Goal: Task Accomplishment & Management: Manage account settings

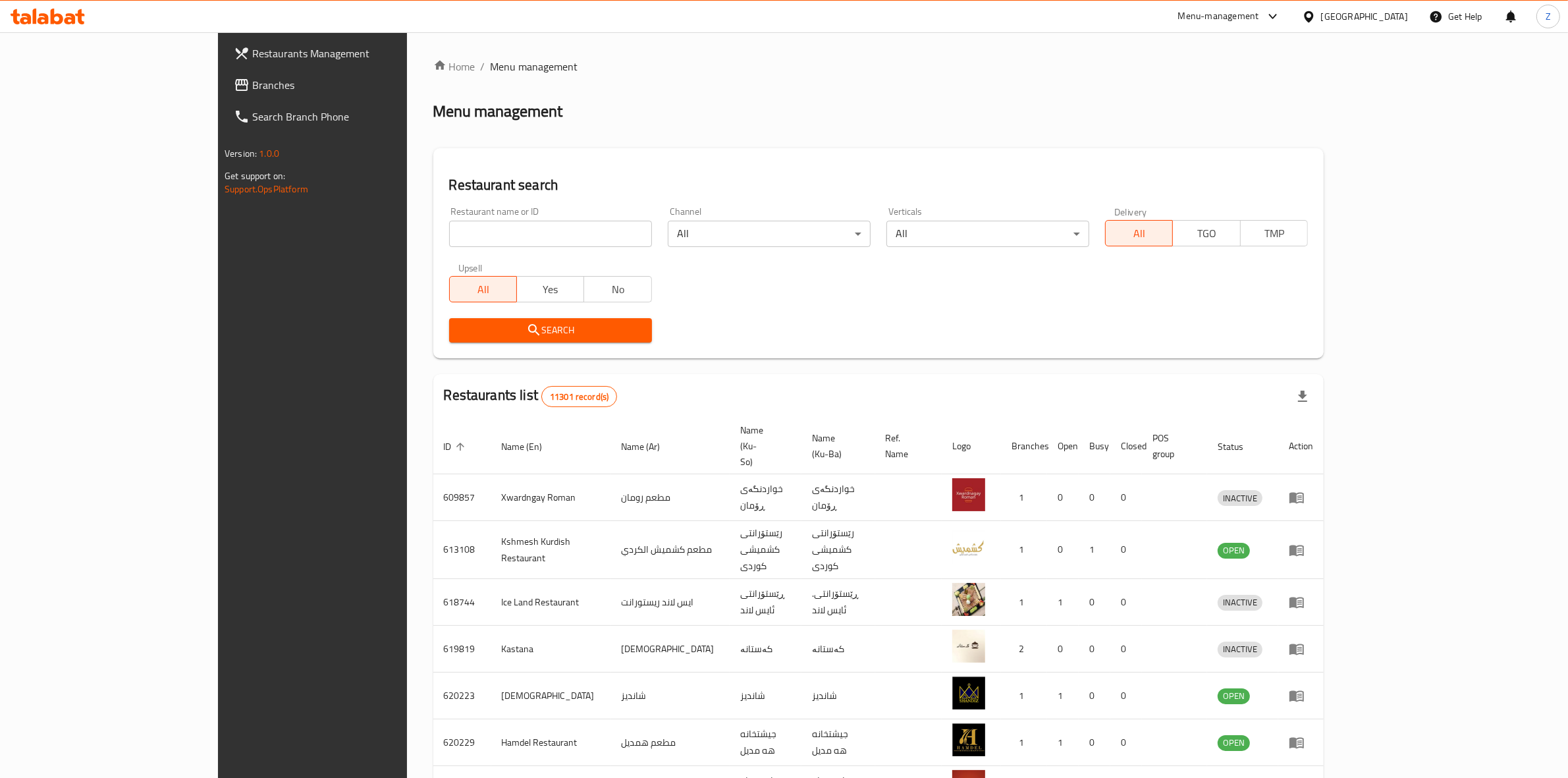
click at [433, 116] on h2 "Menu management" at bounding box center [498, 111] width 129 height 21
click at [605, 75] on div "Home / Menu management Menu management Restaurant search Restaurant name or ID …" at bounding box center [878, 528] width 890 height 939
click at [475, 225] on input "search" at bounding box center [551, 233] width 203 height 26
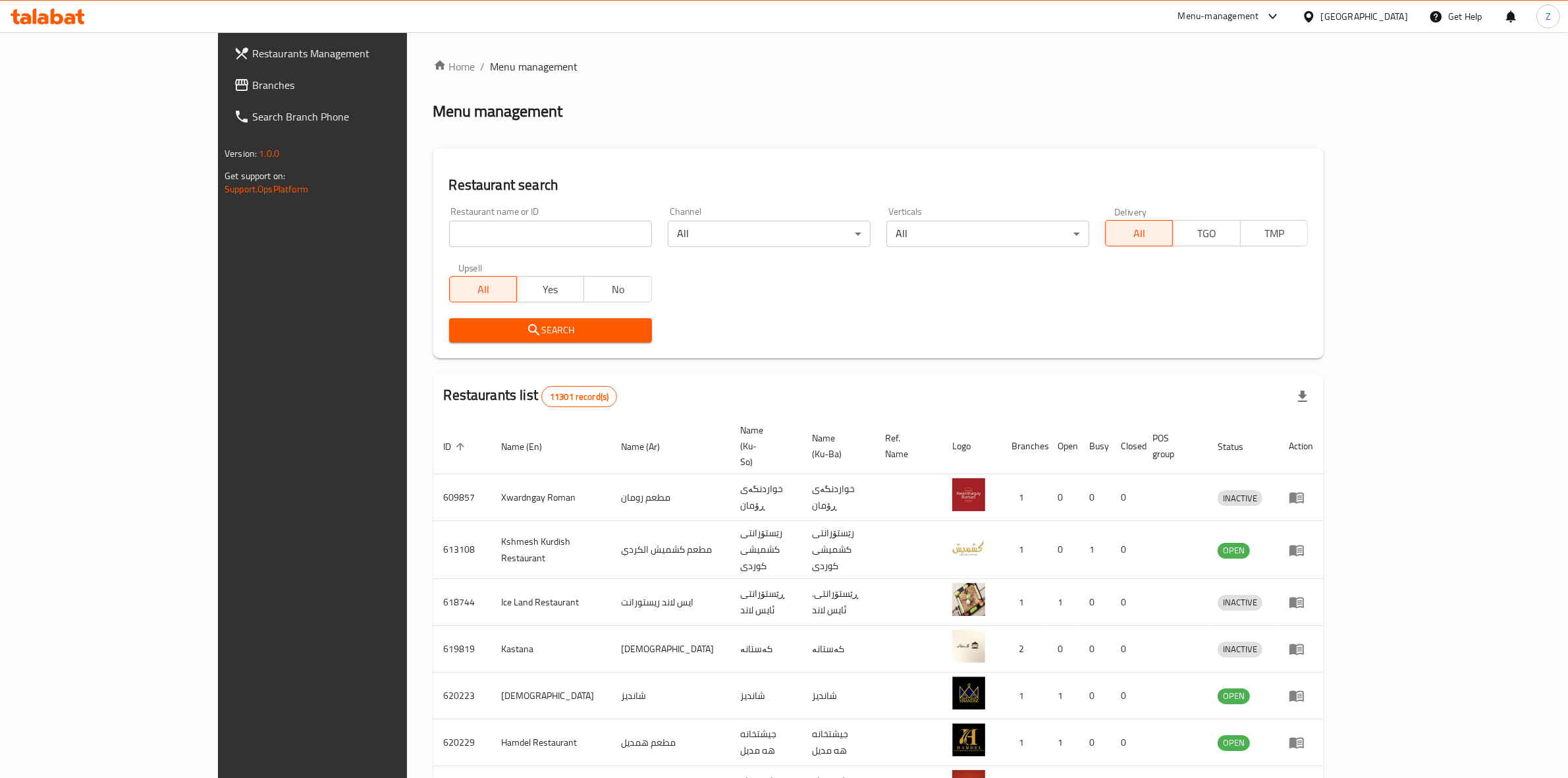
click at [521, 239] on input "search" at bounding box center [551, 233] width 203 height 26
type input "safita"
click button "Search" at bounding box center [551, 330] width 203 height 25
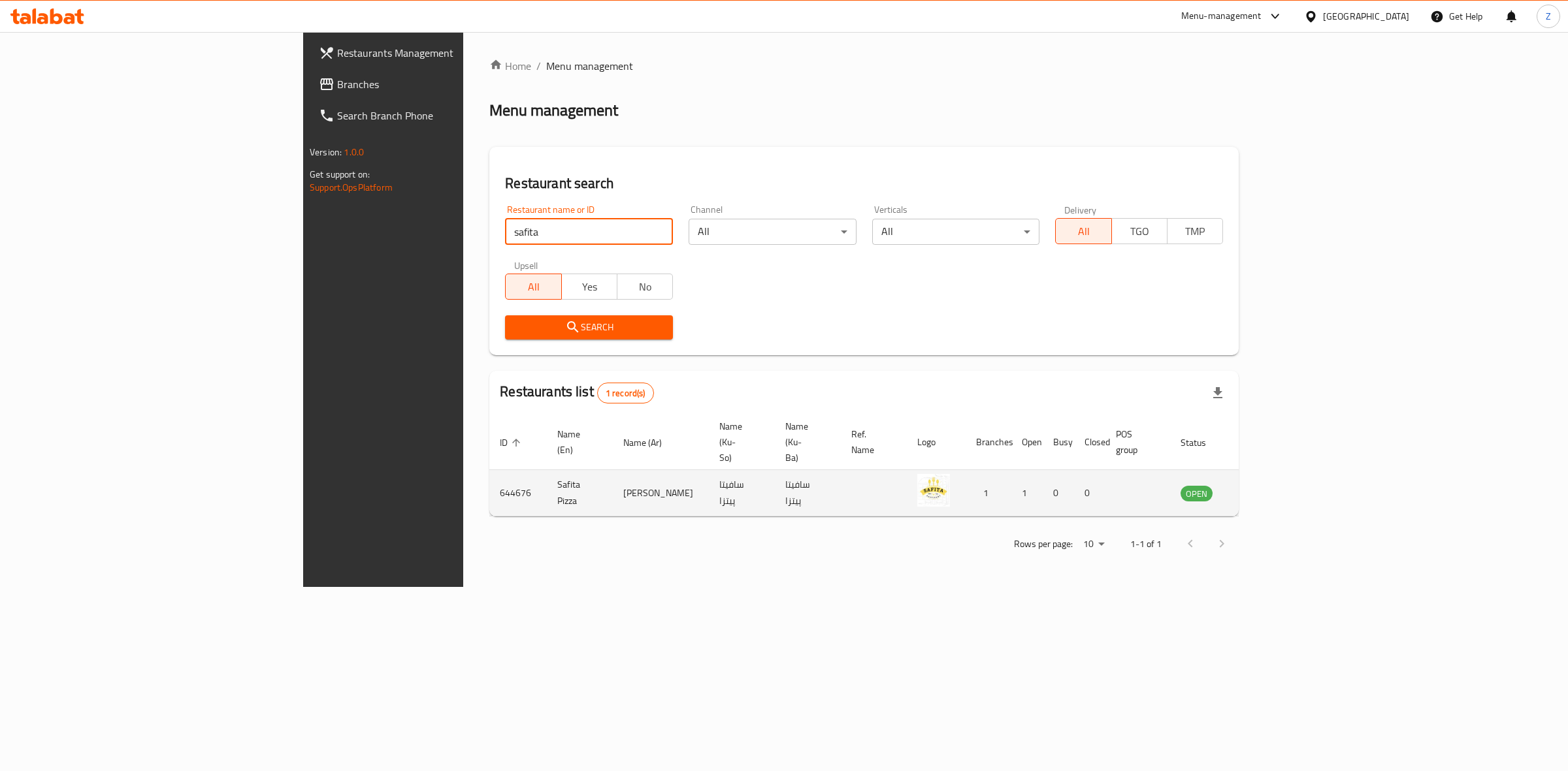
click at [1241, 485] on icon "enhanced table" at bounding box center [1257, 493] width 16 height 16
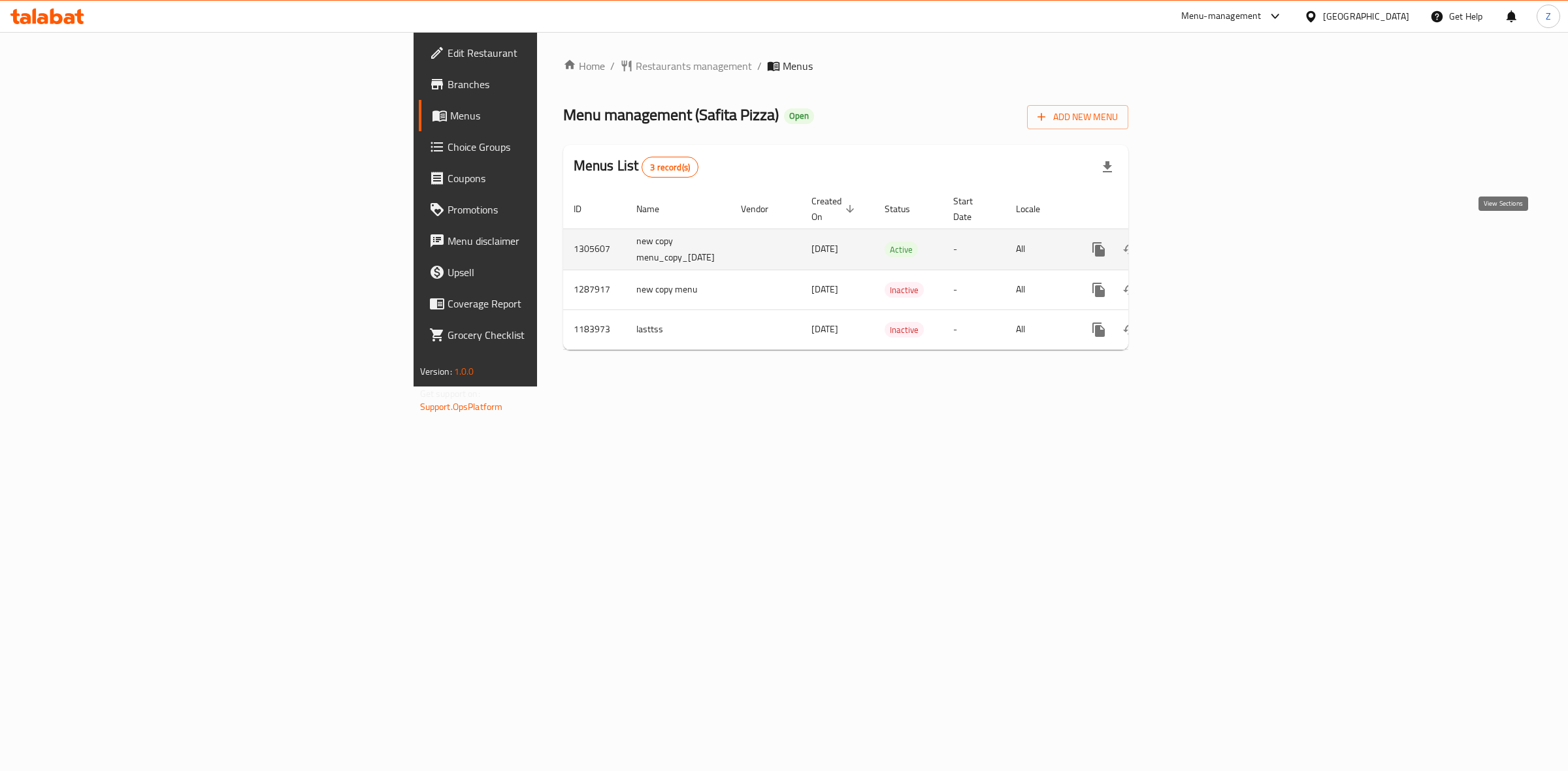
click at [1200, 242] on icon "enhanced table" at bounding box center [1193, 249] width 16 height 16
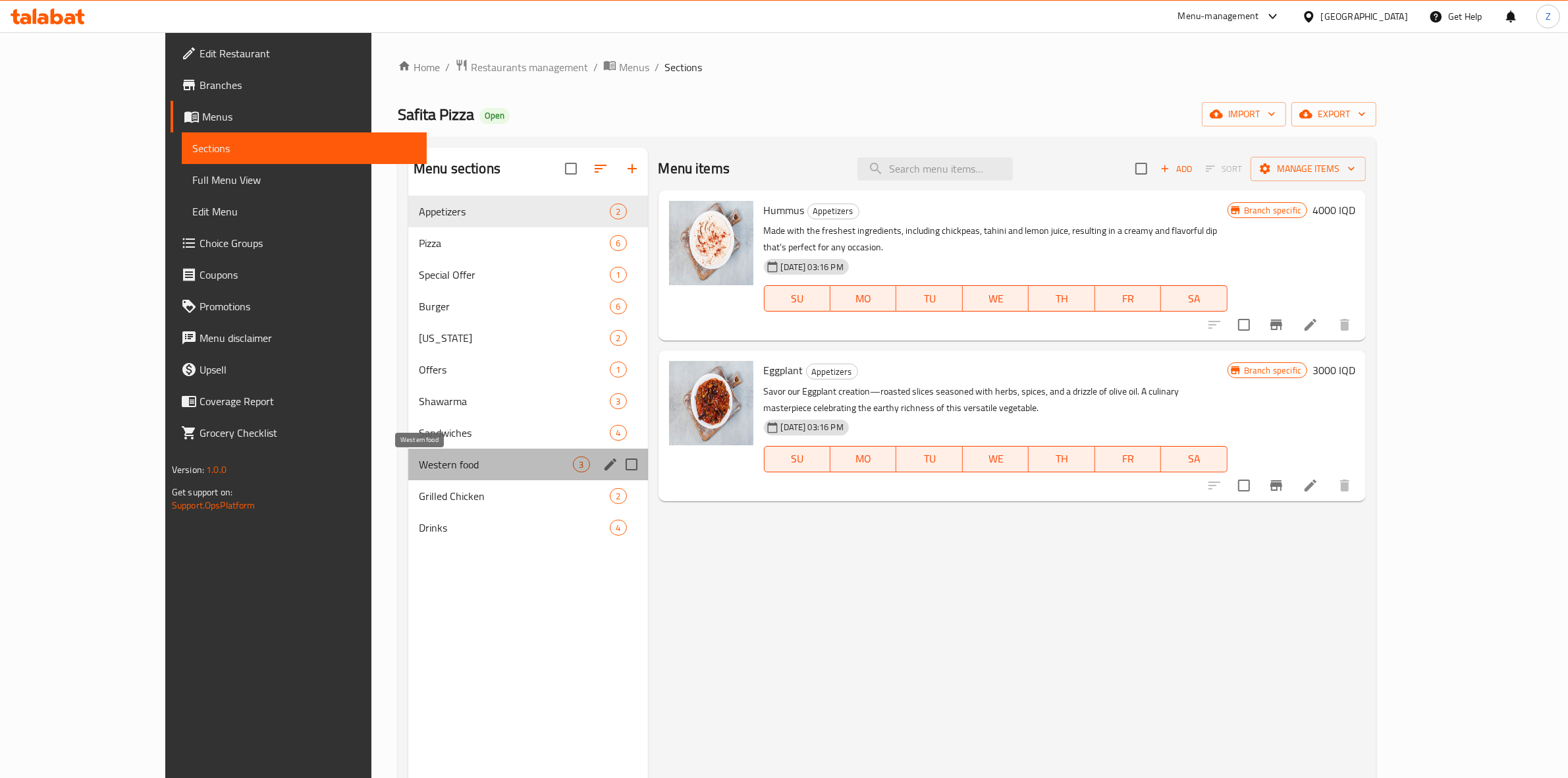
click at [419, 471] on span "Western food" at bounding box center [496, 464] width 154 height 16
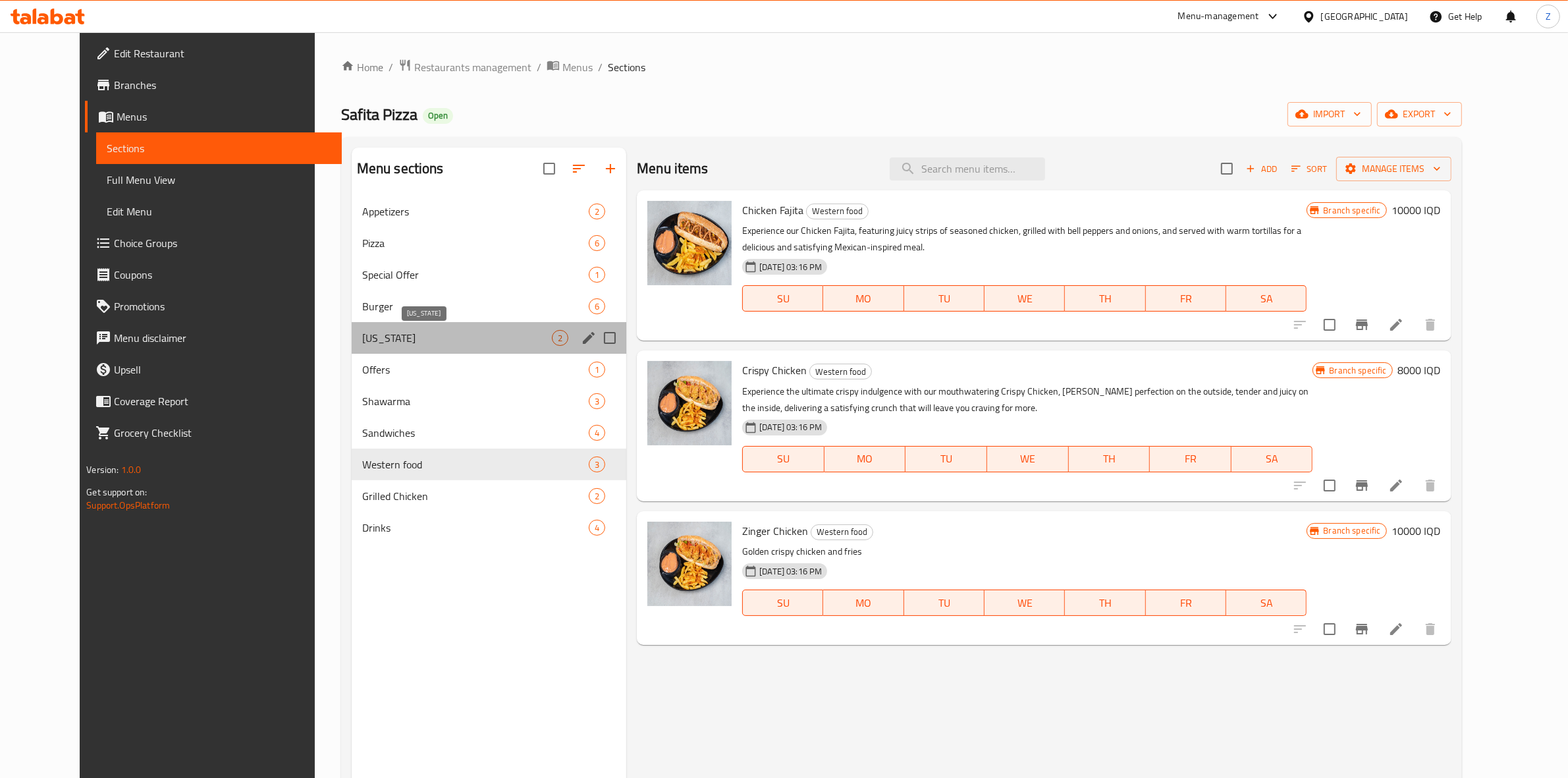
click at [362, 336] on span "Kentucky" at bounding box center [456, 338] width 190 height 16
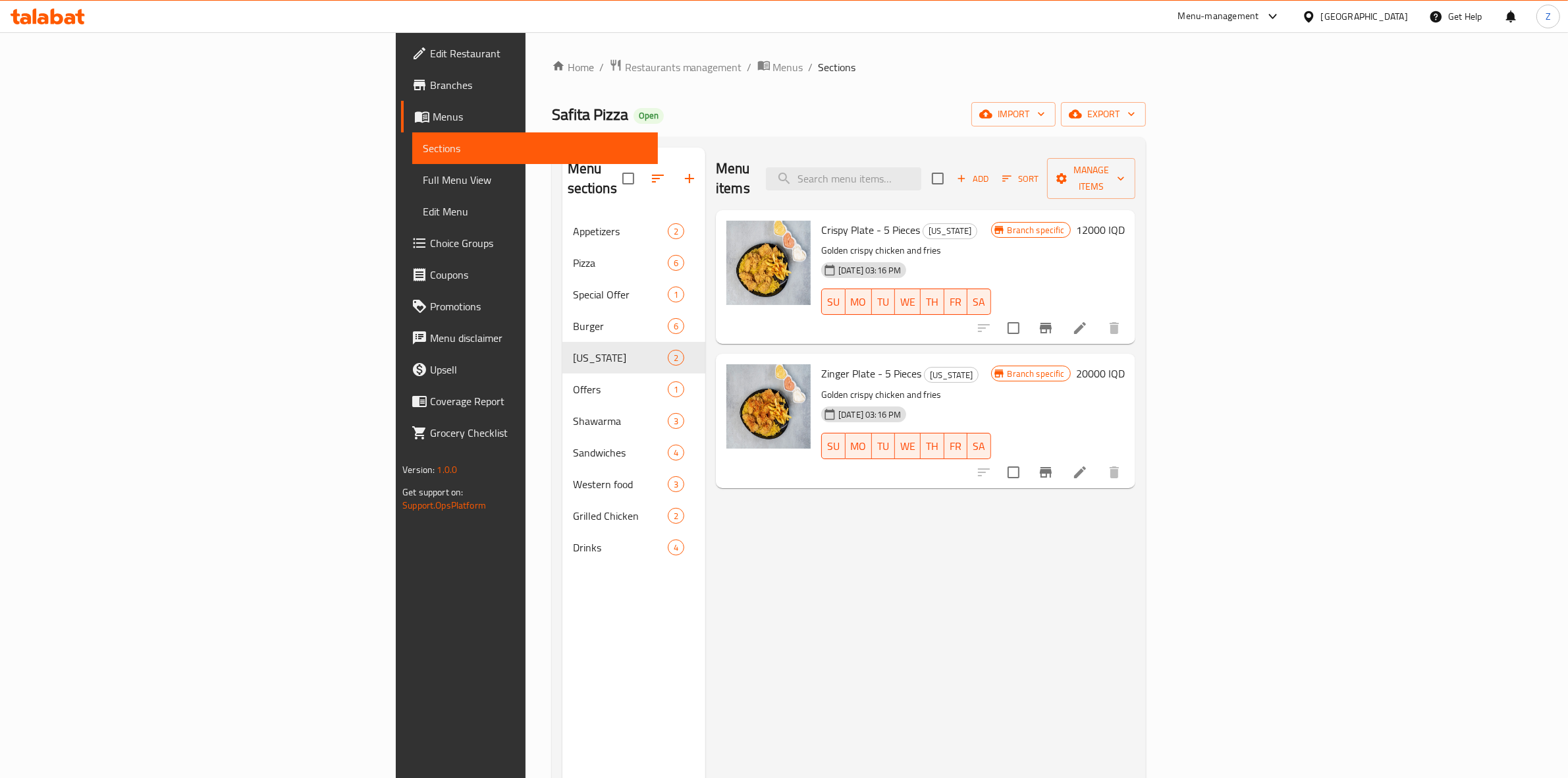
click at [1124, 221] on h6 "12000 IQD" at bounding box center [1100, 229] width 48 height 18
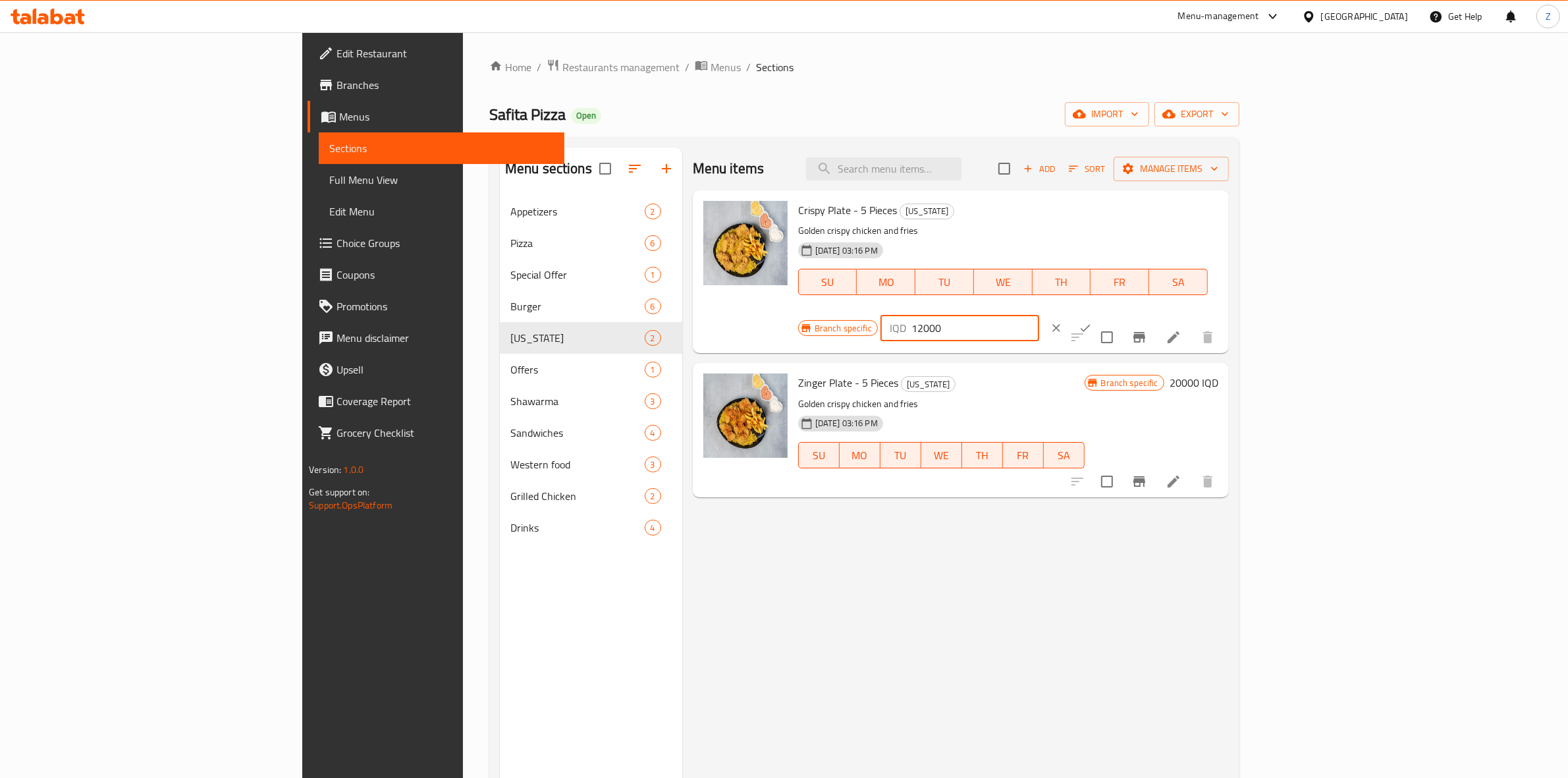
click at [1040, 315] on input "12000" at bounding box center [975, 328] width 128 height 26
click at [1040, 315] on input "20000" at bounding box center [975, 328] width 128 height 26
type input "20000"
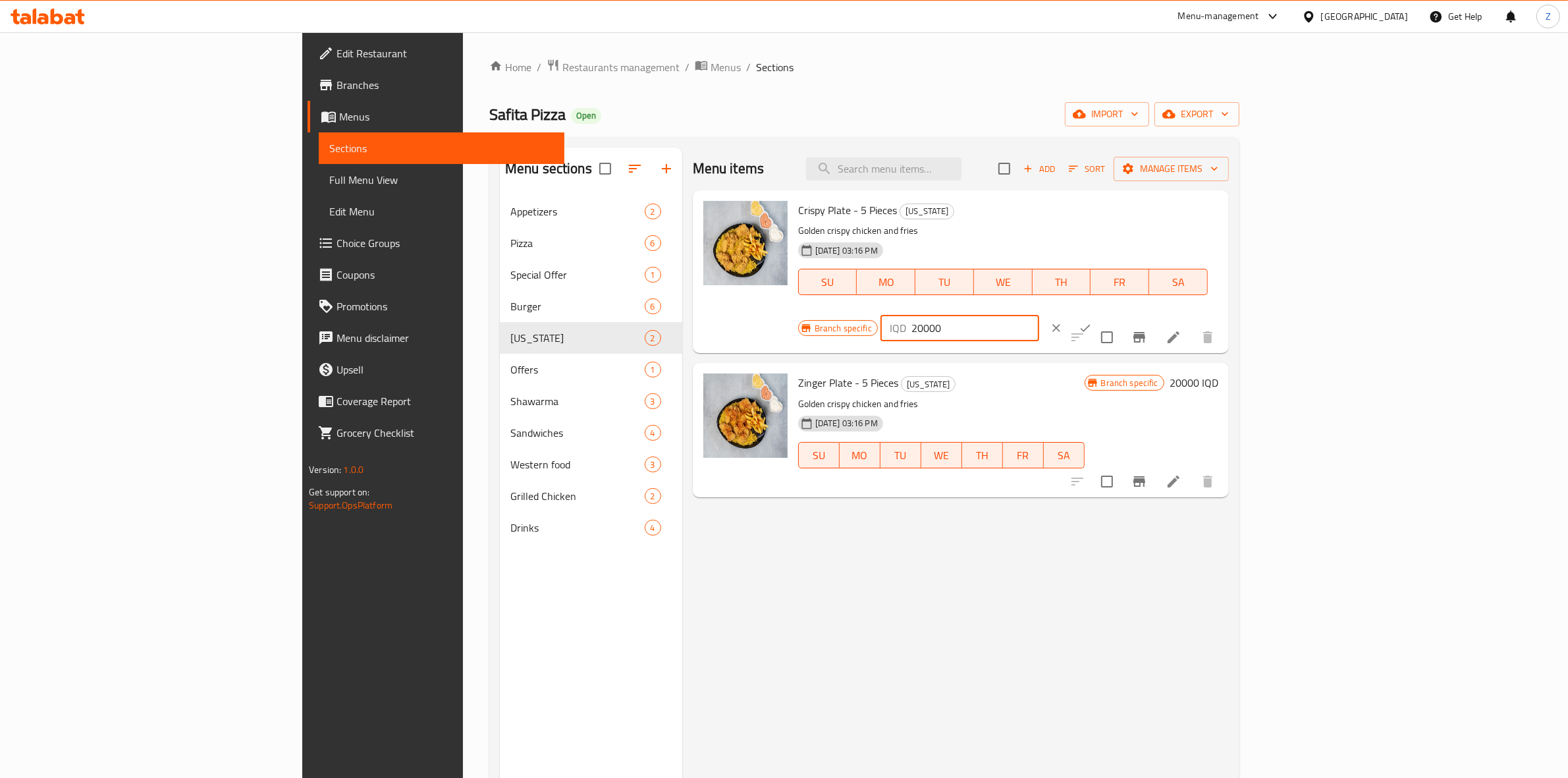
click at [1070, 314] on button "clear" at bounding box center [1056, 328] width 29 height 29
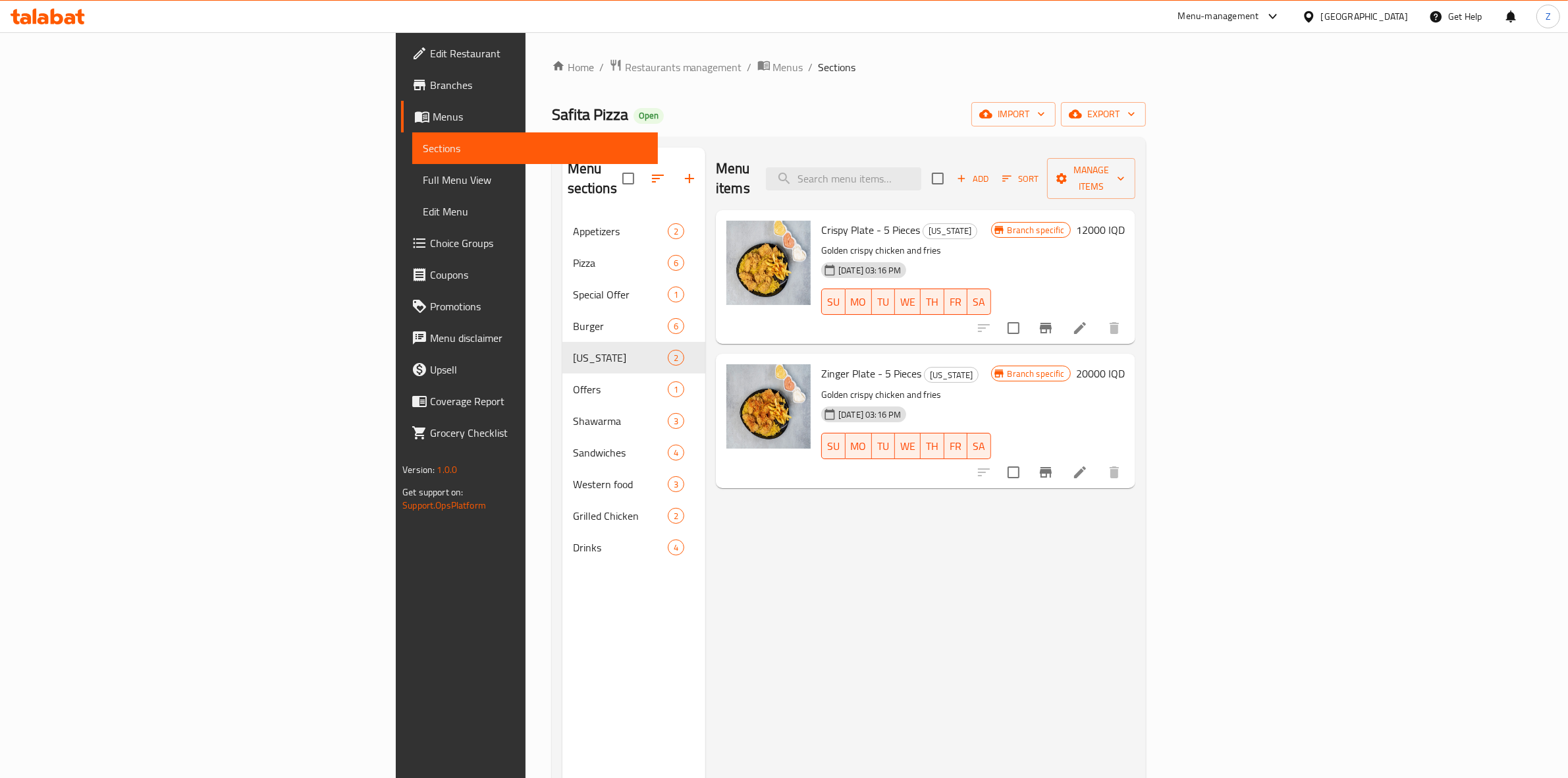
click at [1124, 221] on div "Branch specific 12000 IQD" at bounding box center [1058, 277] width 133 height 113
click at [1124, 221] on h6 "12000 IQD" at bounding box center [1100, 229] width 48 height 18
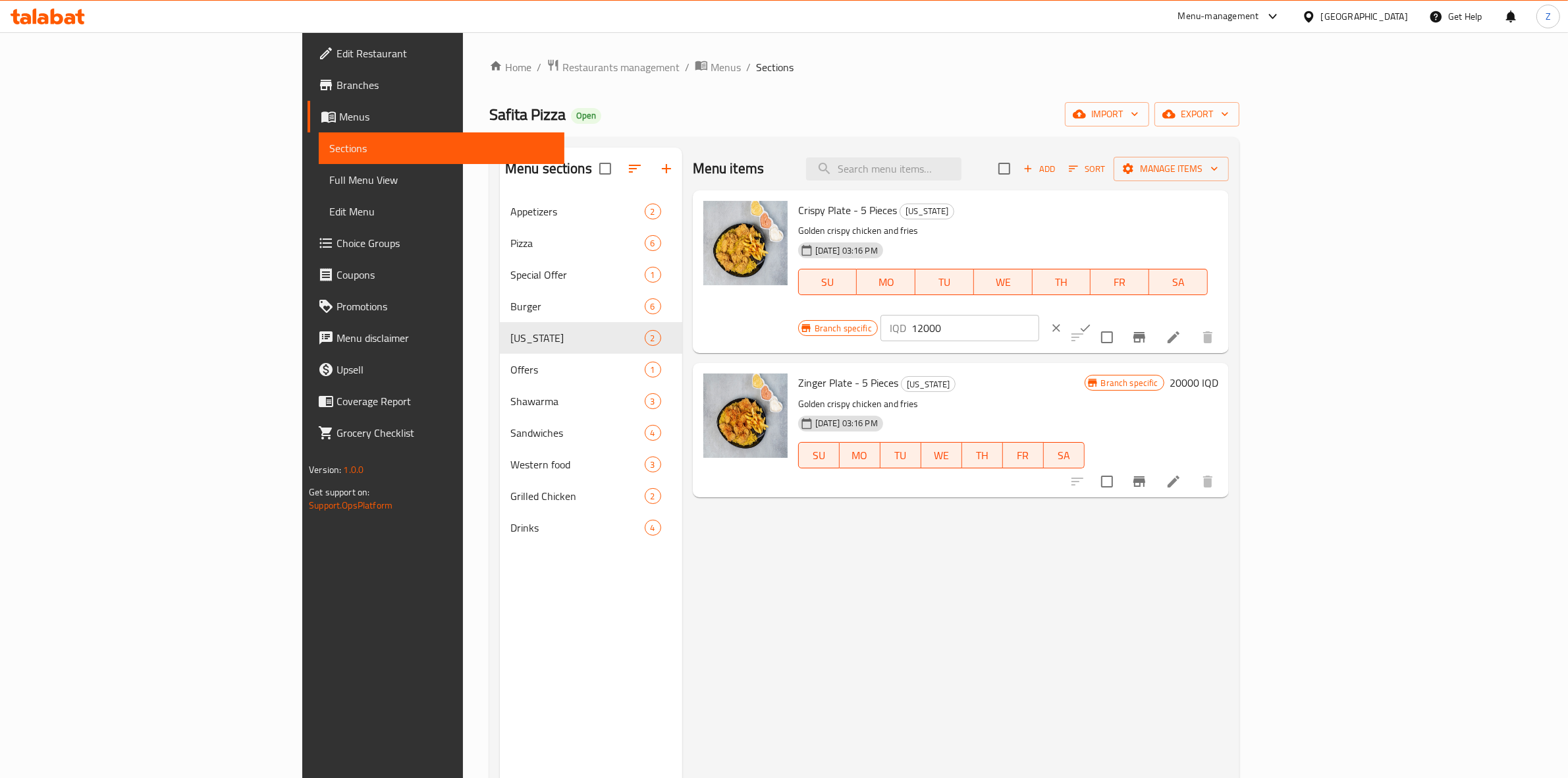
click at [1040, 315] on input "12000" at bounding box center [975, 328] width 128 height 26
click at [1040, 315] on input "20000" at bounding box center [975, 328] width 128 height 26
type input "20000"
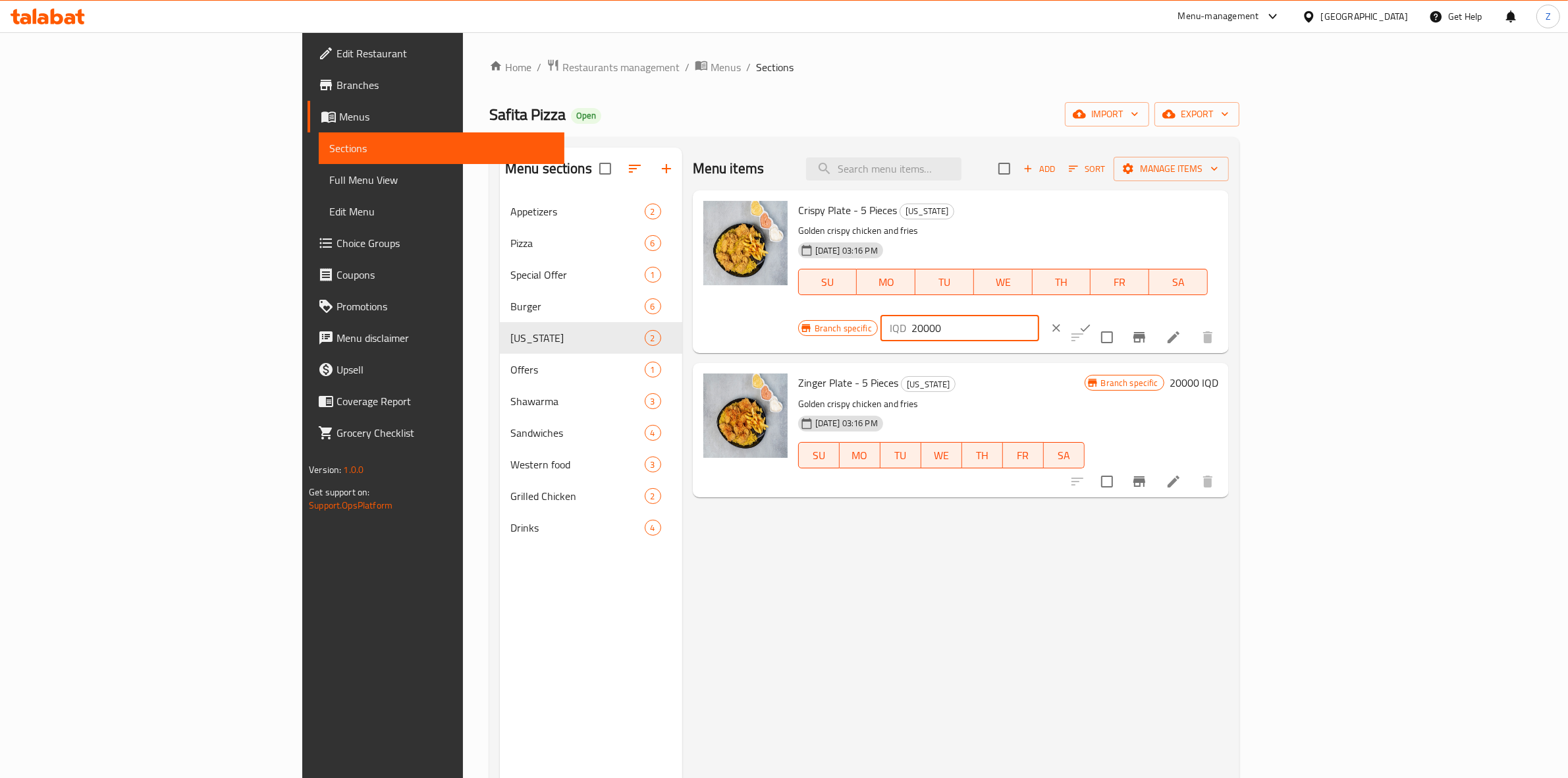
click at [1100, 314] on button "ok" at bounding box center [1085, 328] width 29 height 29
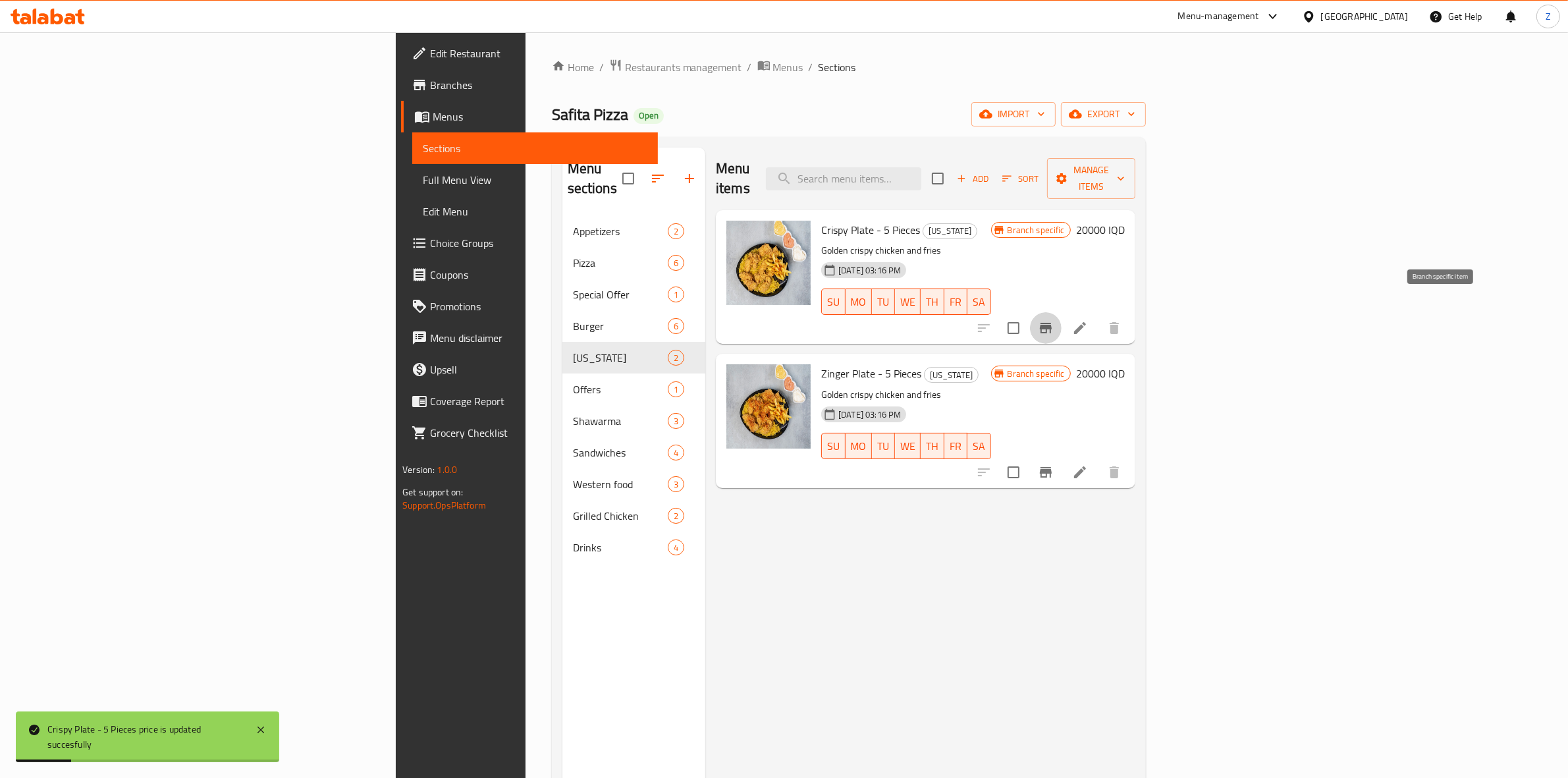
click at [1051, 323] on icon "Branch-specific-item" at bounding box center [1045, 328] width 12 height 10
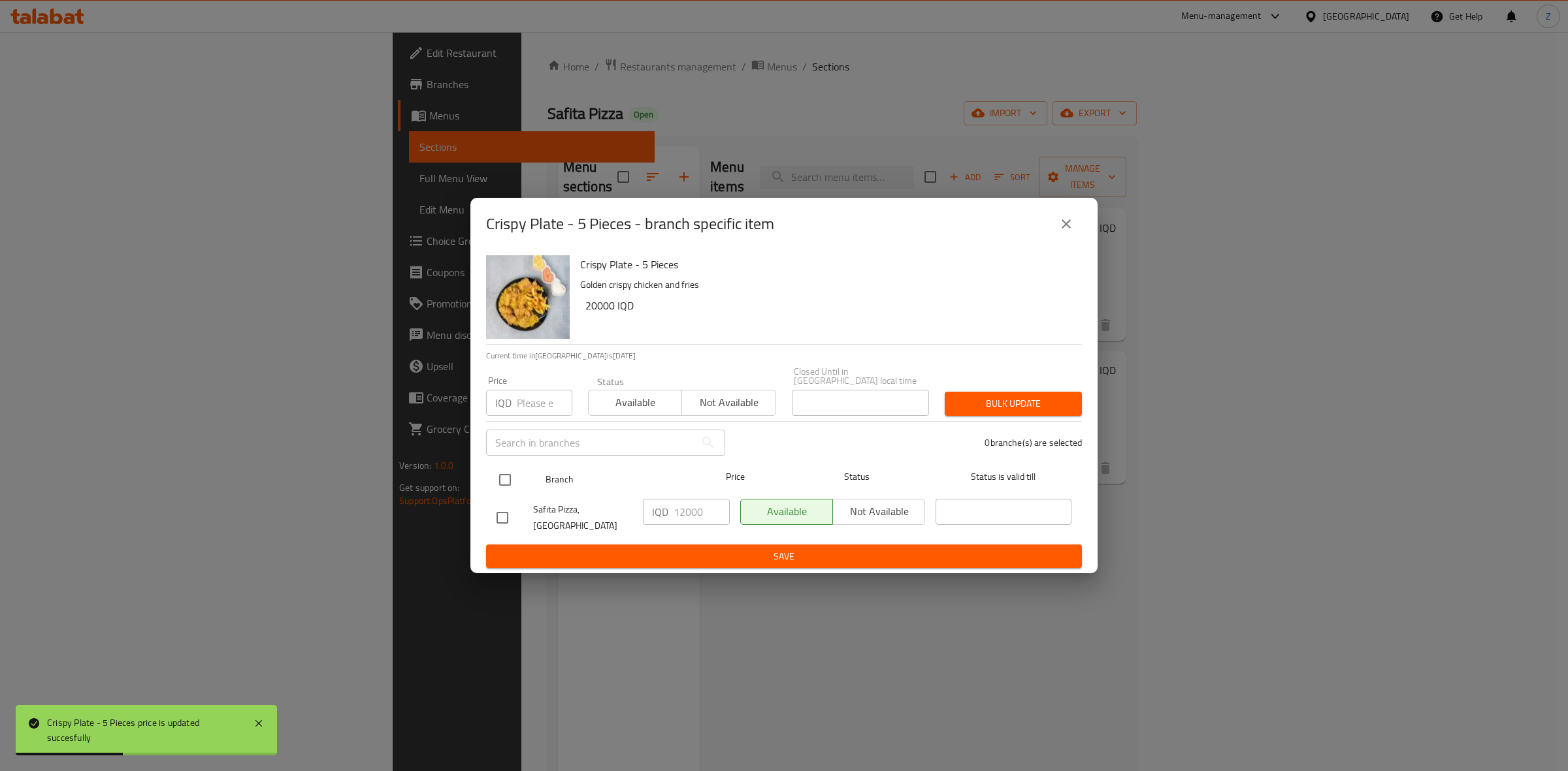
click at [512, 478] on input "checkbox" at bounding box center [505, 480] width 28 height 28
checkbox input "true"
click at [683, 524] on input "12000" at bounding box center [701, 511] width 56 height 26
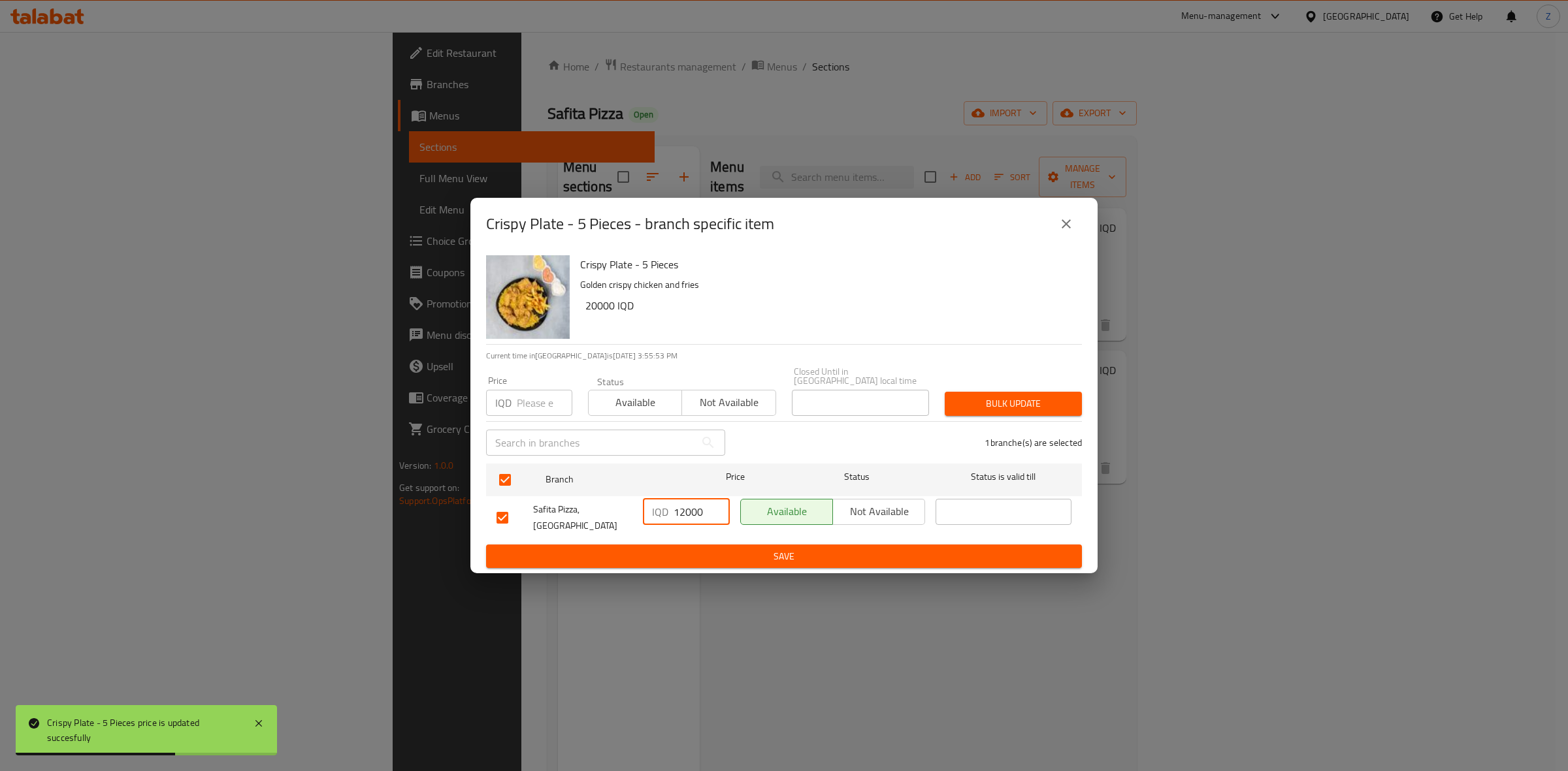
paste input "20"
type input "20000"
click at [705, 548] on span "Save" at bounding box center [784, 556] width 575 height 17
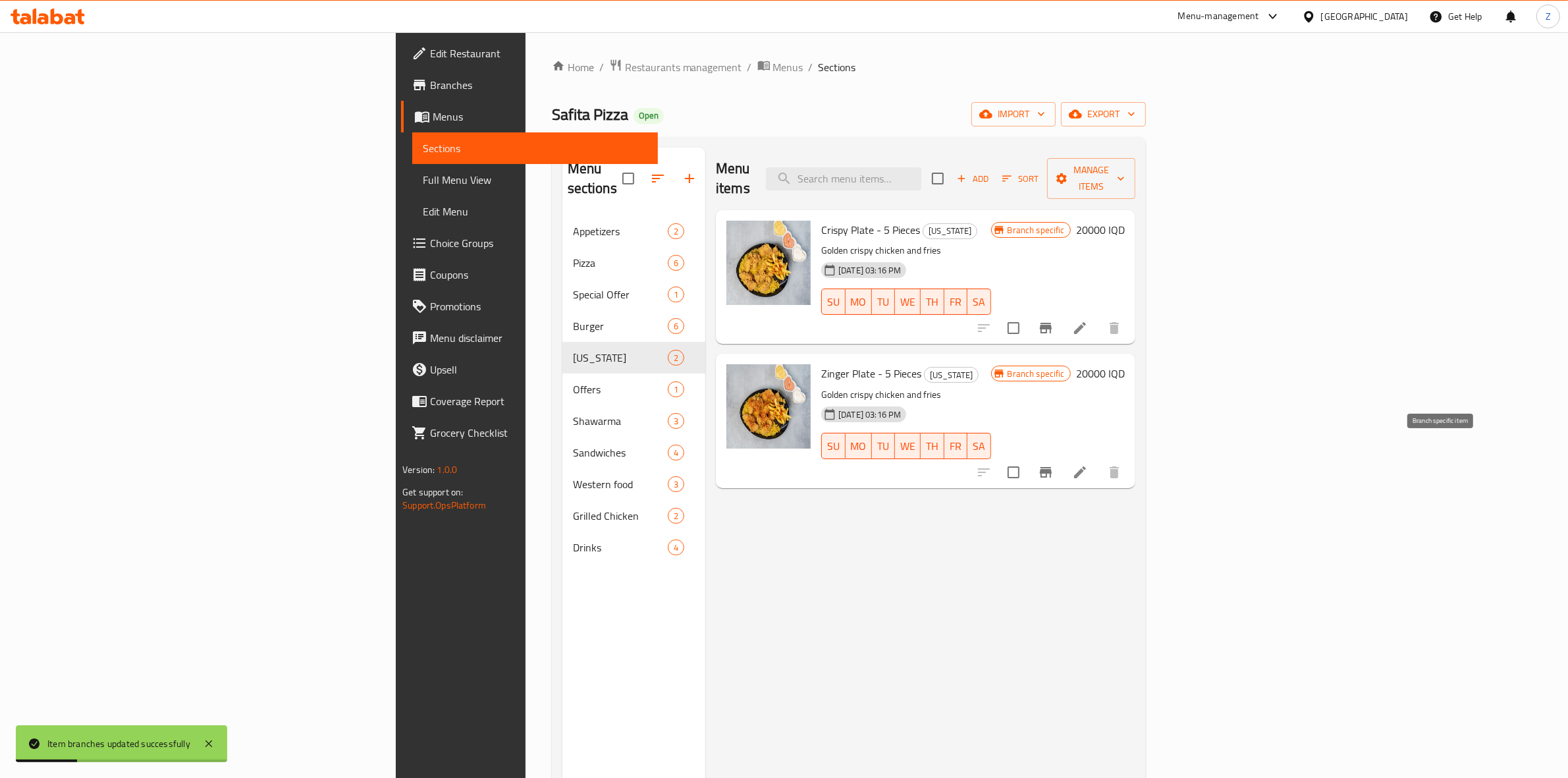
click at [1062, 461] on button "Branch-specific-item" at bounding box center [1046, 472] width 32 height 32
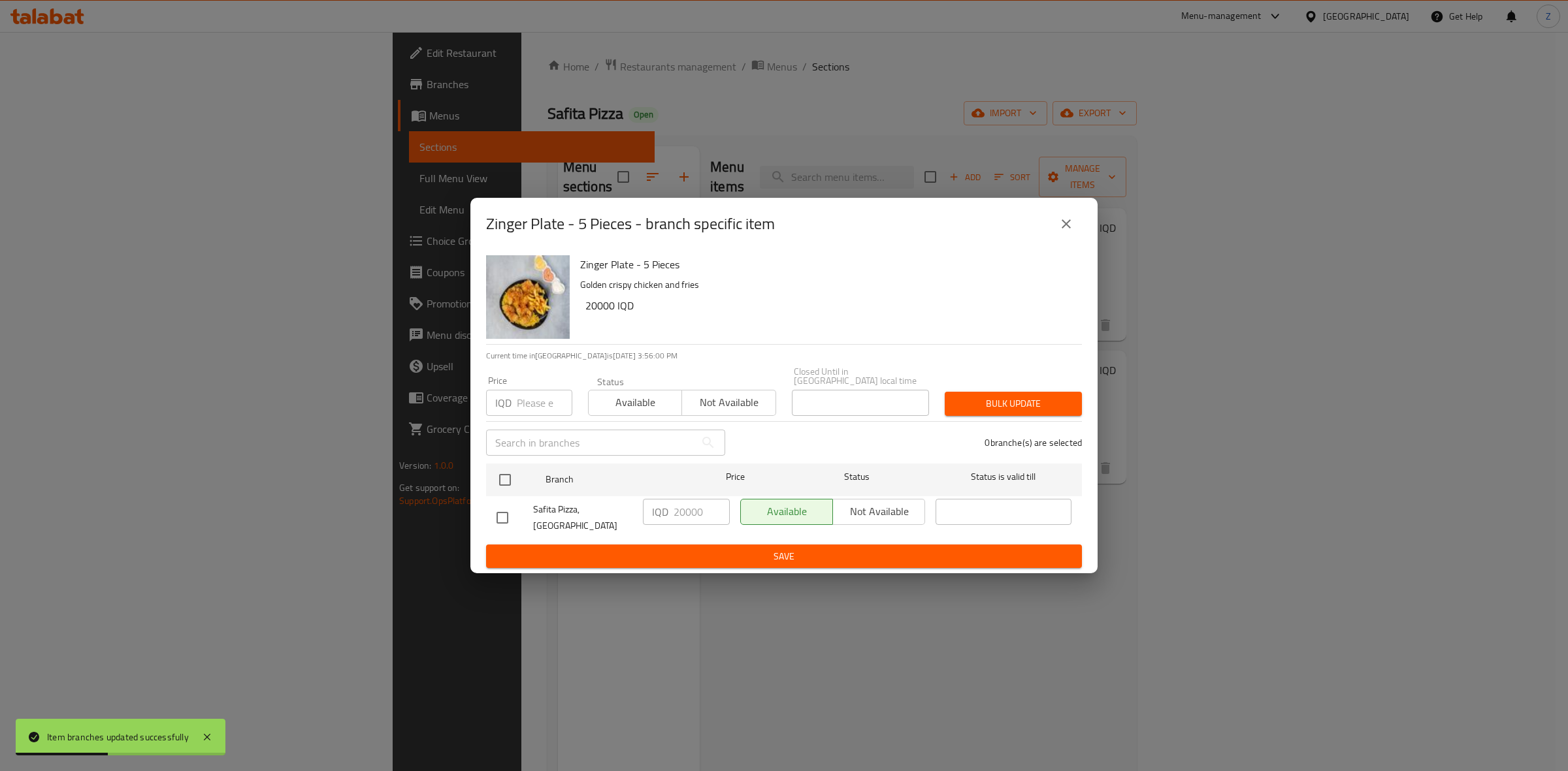
click at [1073, 232] on icon "close" at bounding box center [1066, 224] width 16 height 16
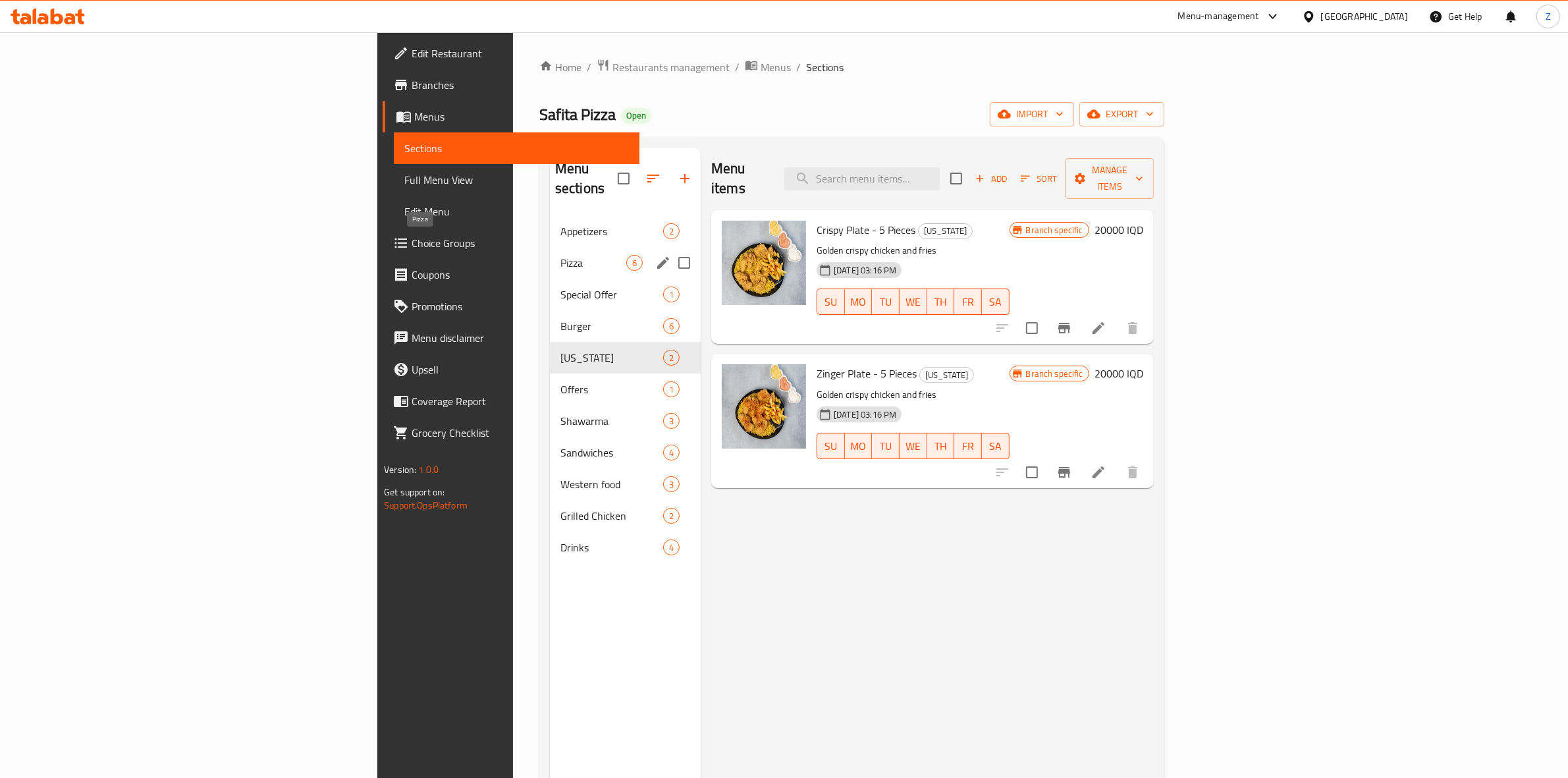
click at [560, 255] on span "Pizza" at bounding box center [593, 263] width 66 height 16
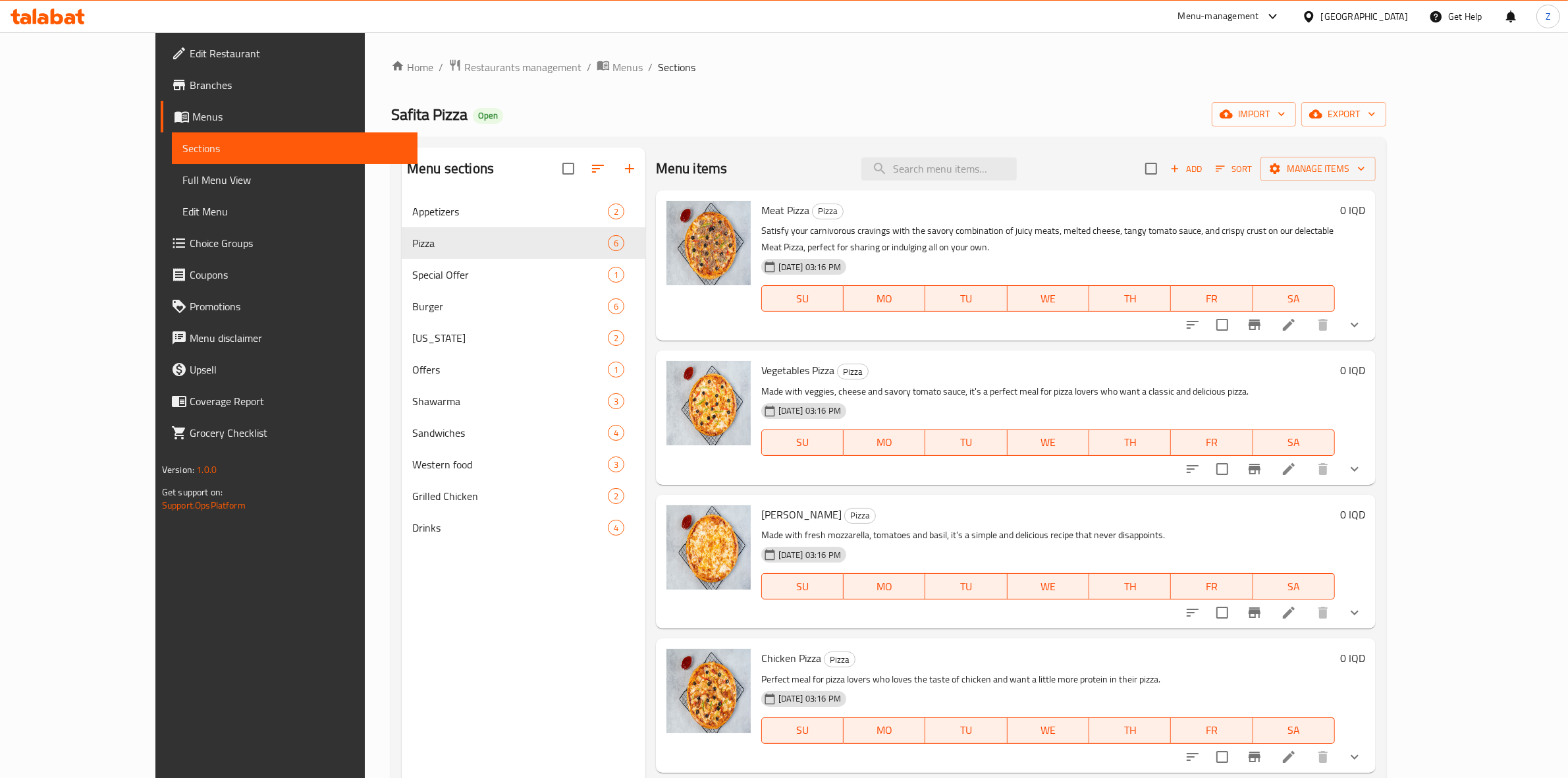
click at [1251, 326] on icon at bounding box center [1289, 325] width 12 height 12
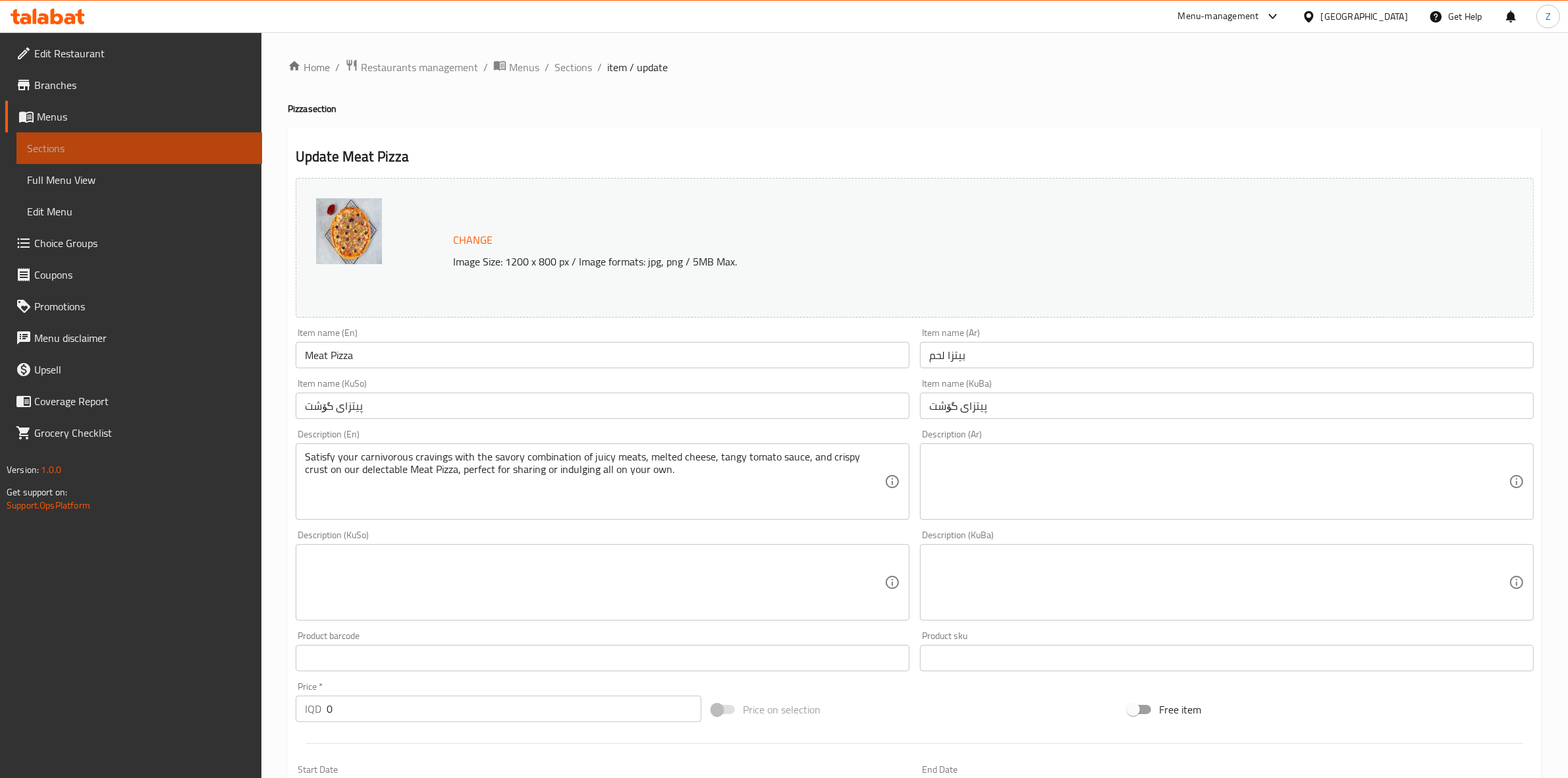
click at [92, 141] on span "Sections" at bounding box center [139, 148] width 225 height 16
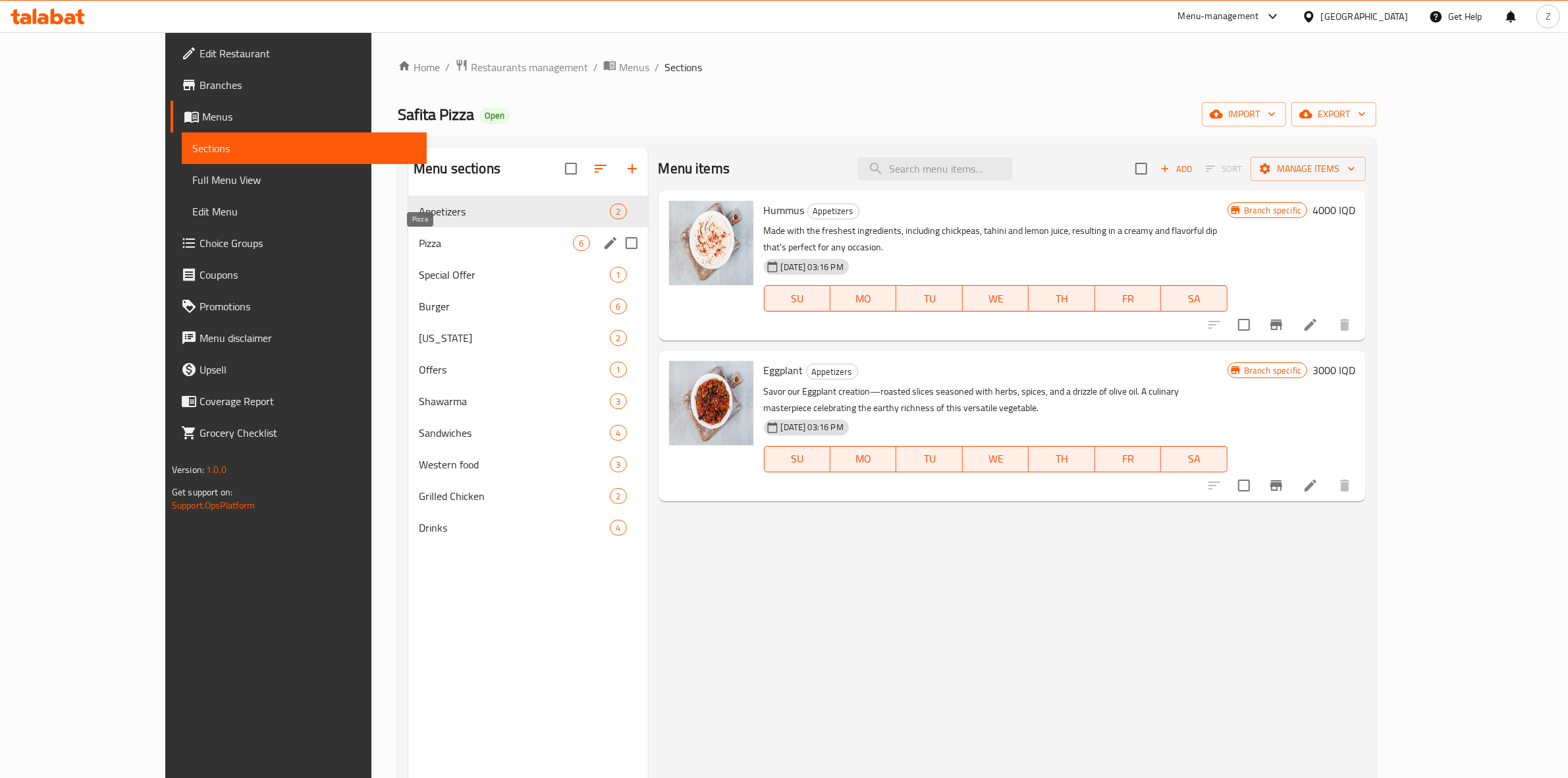
click at [419, 241] on span "Pizza" at bounding box center [496, 243] width 154 height 16
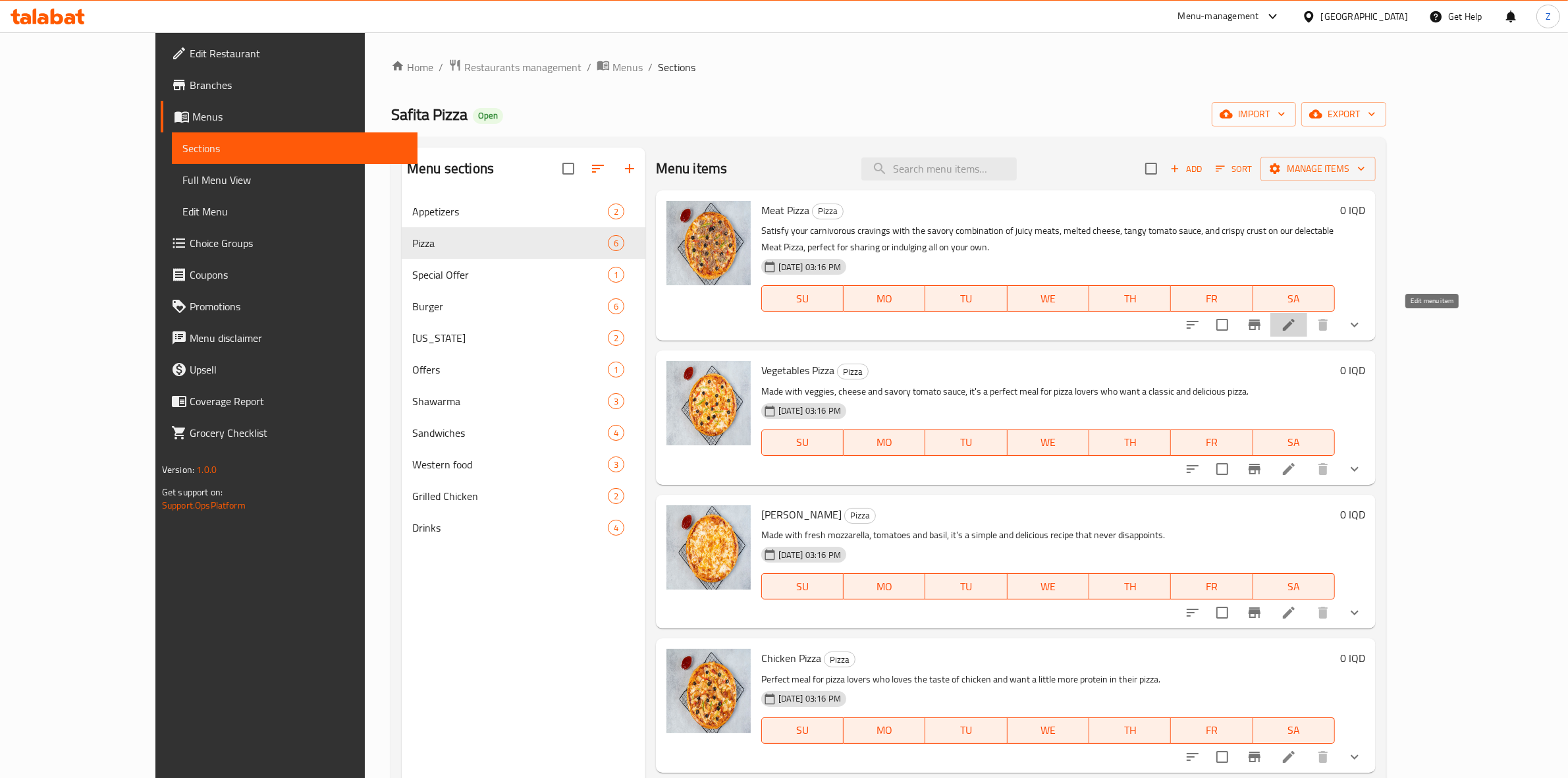
click at [1251, 333] on icon at bounding box center [1289, 325] width 16 height 16
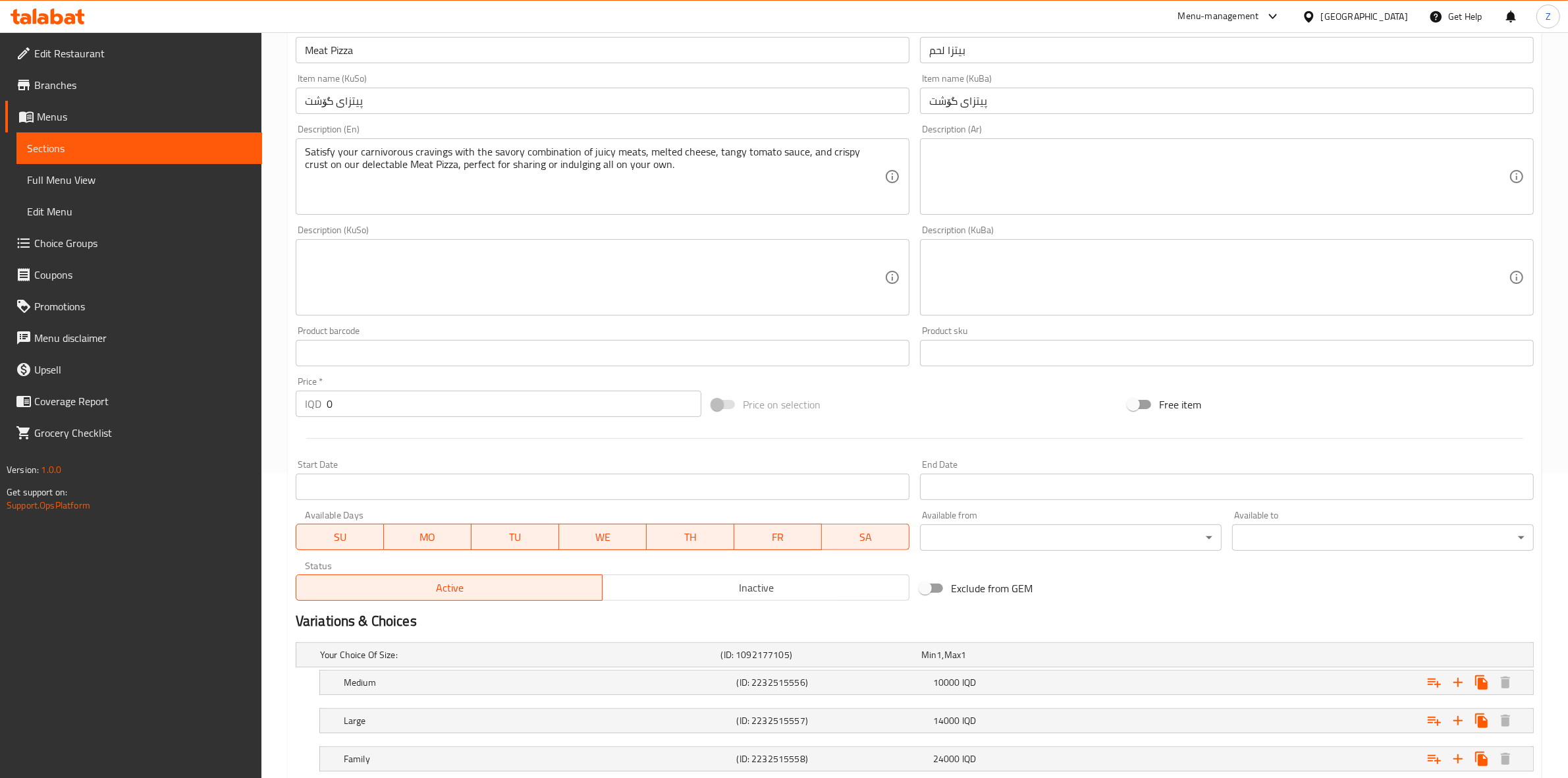
scroll to position [392, 0]
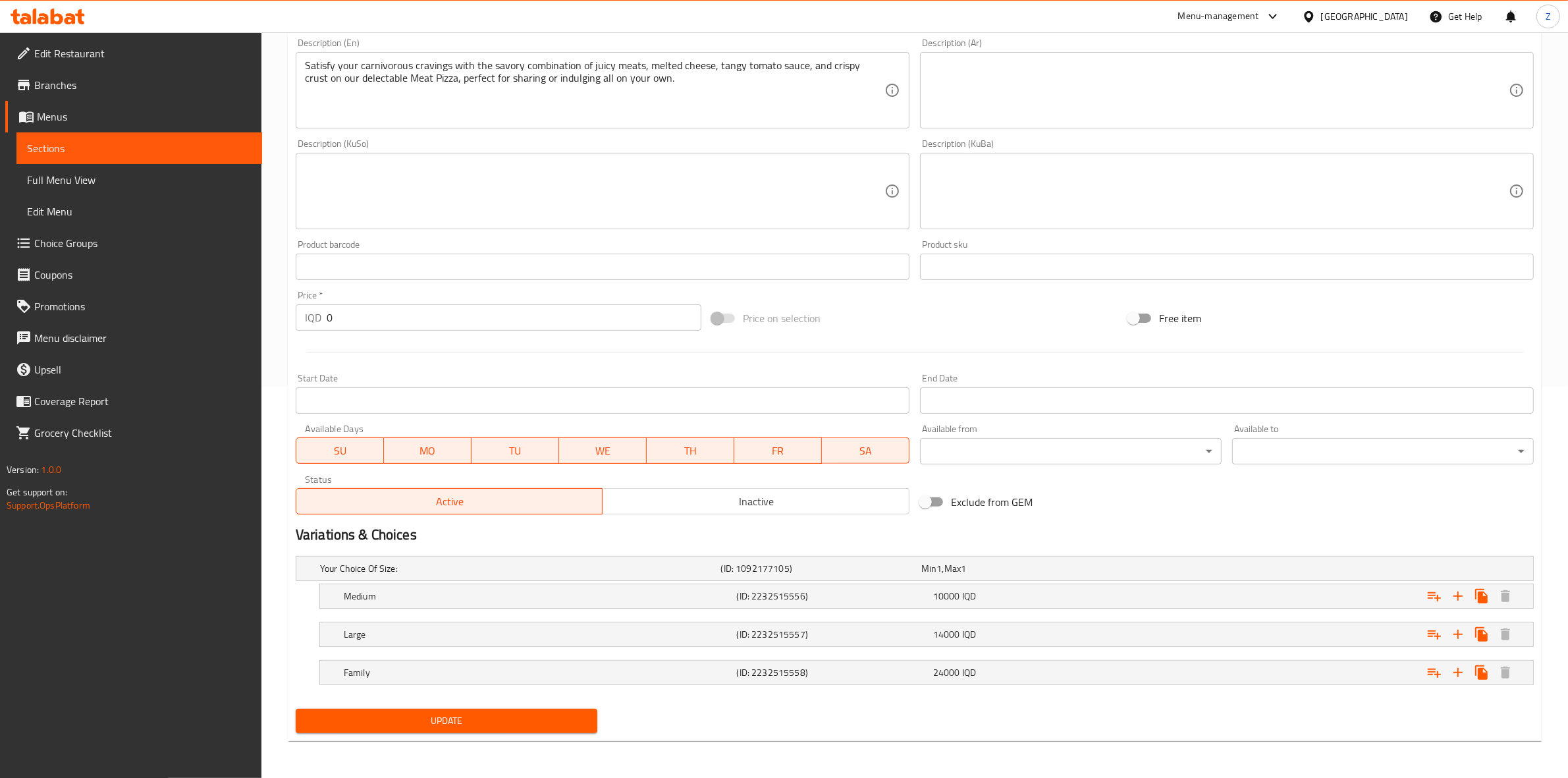
click at [148, 144] on span "Sections" at bounding box center [139, 148] width 225 height 16
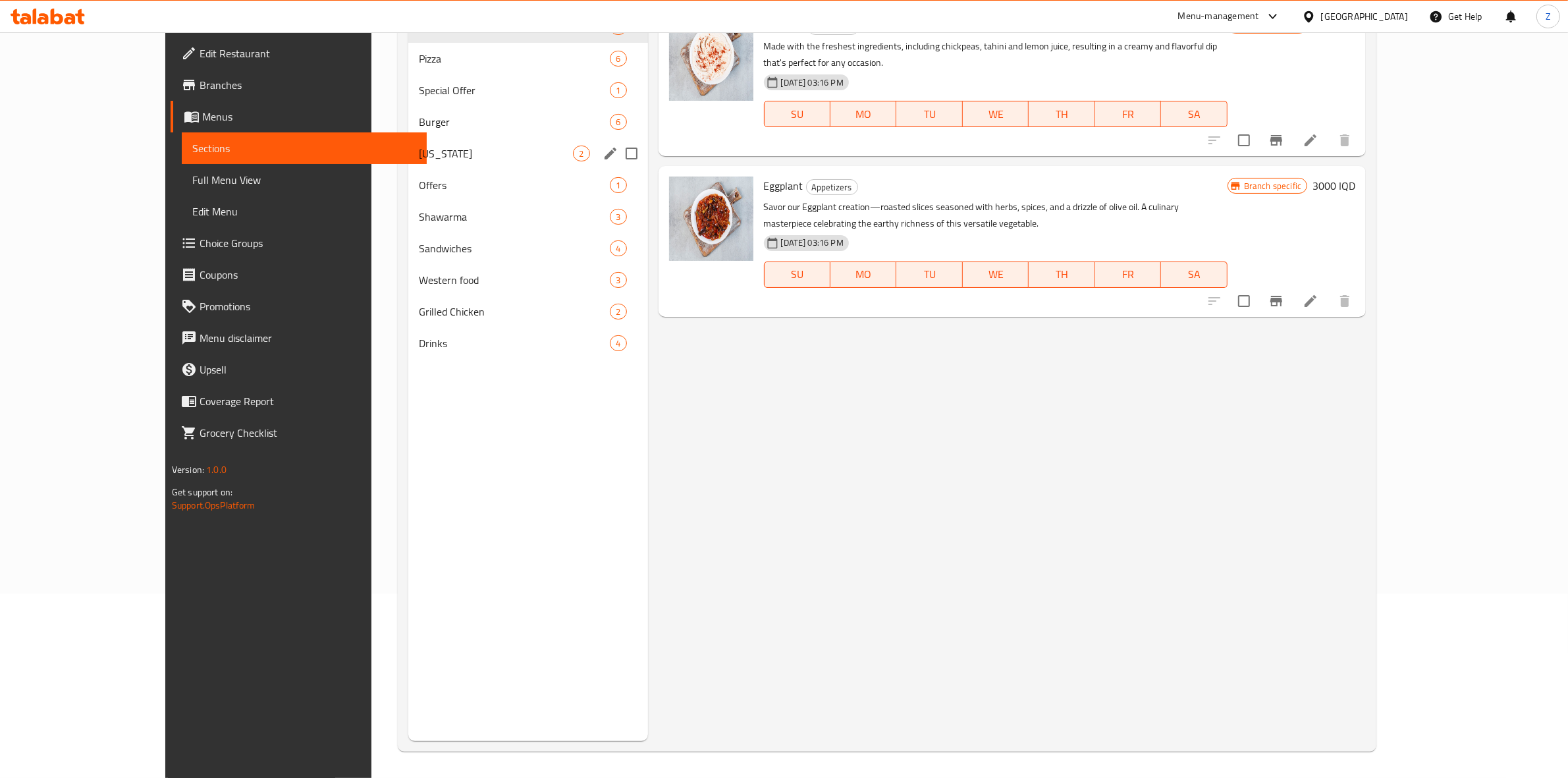
scroll to position [21, 0]
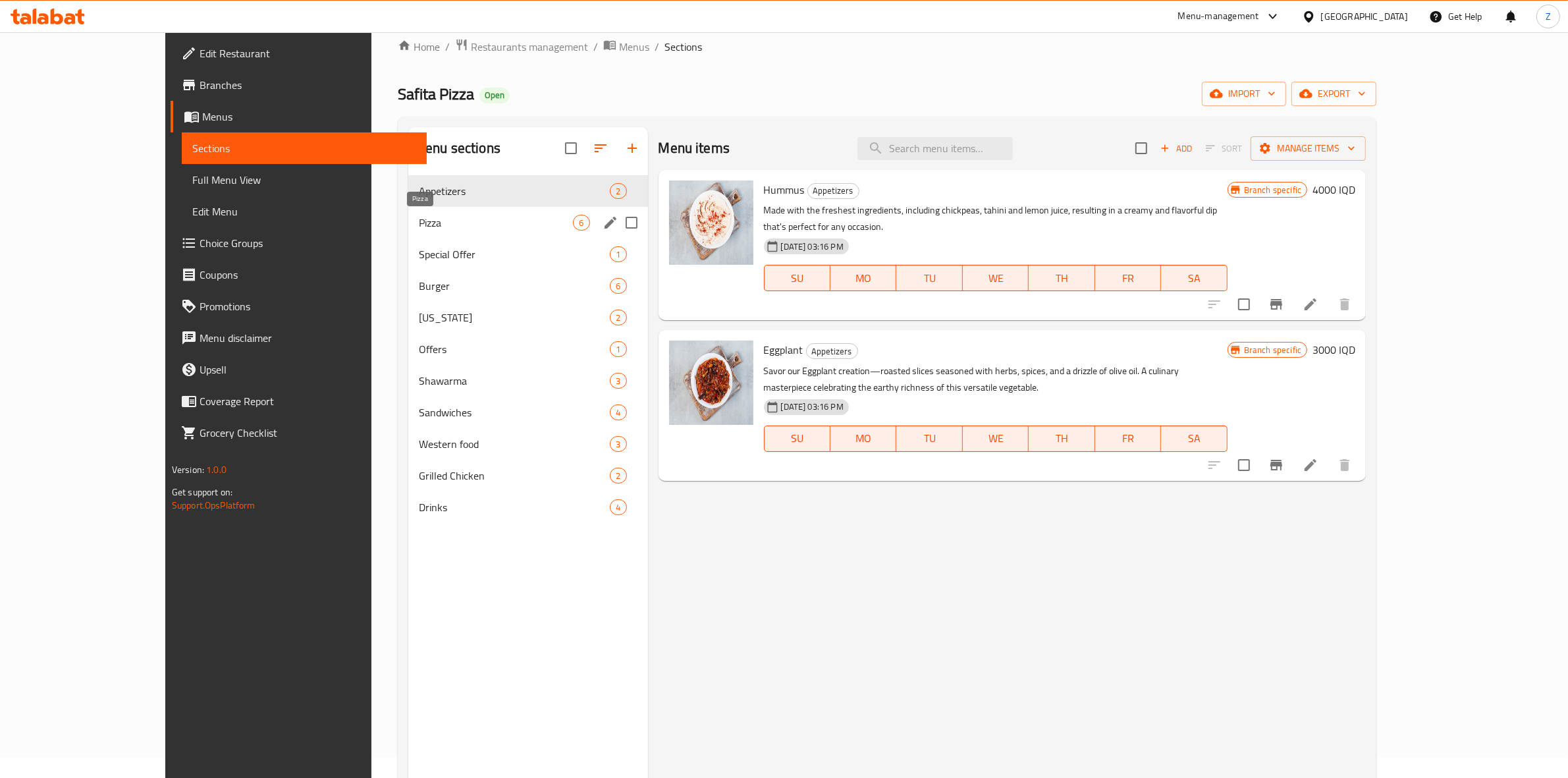
click at [419, 218] on span "Pizza" at bounding box center [496, 223] width 154 height 16
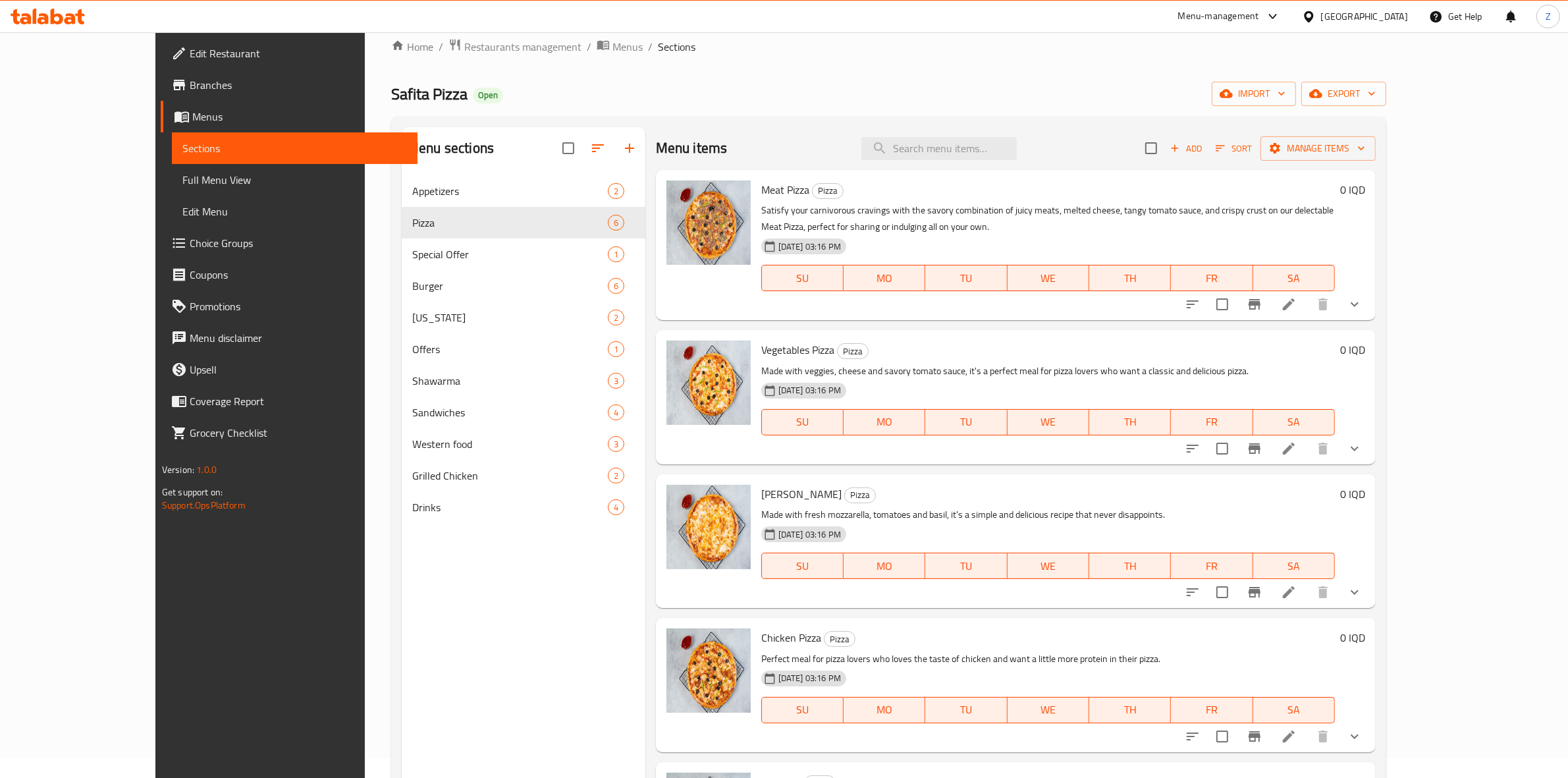
click at [1251, 453] on li at bounding box center [1289, 449] width 37 height 24
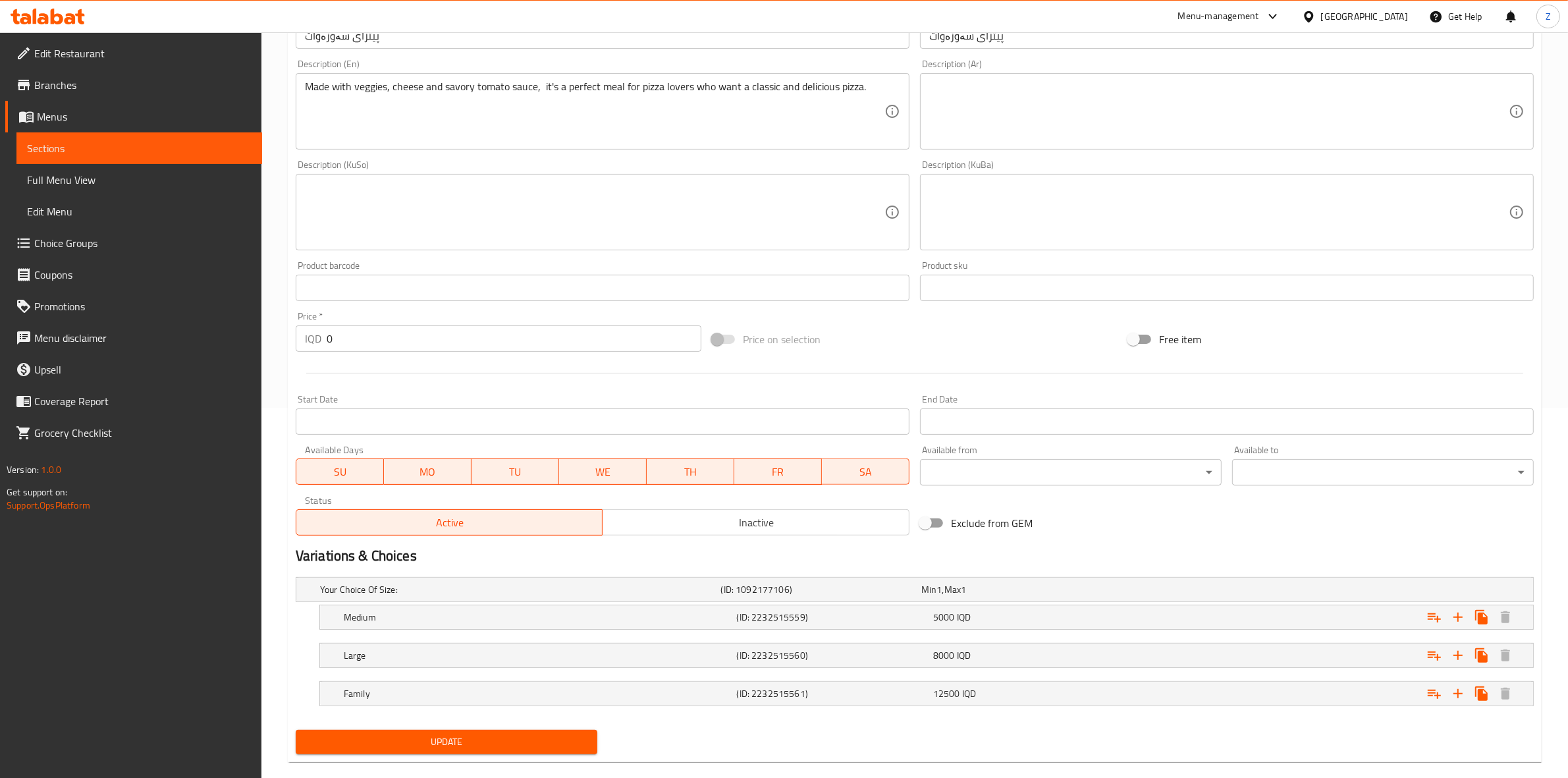
scroll to position [392, 0]
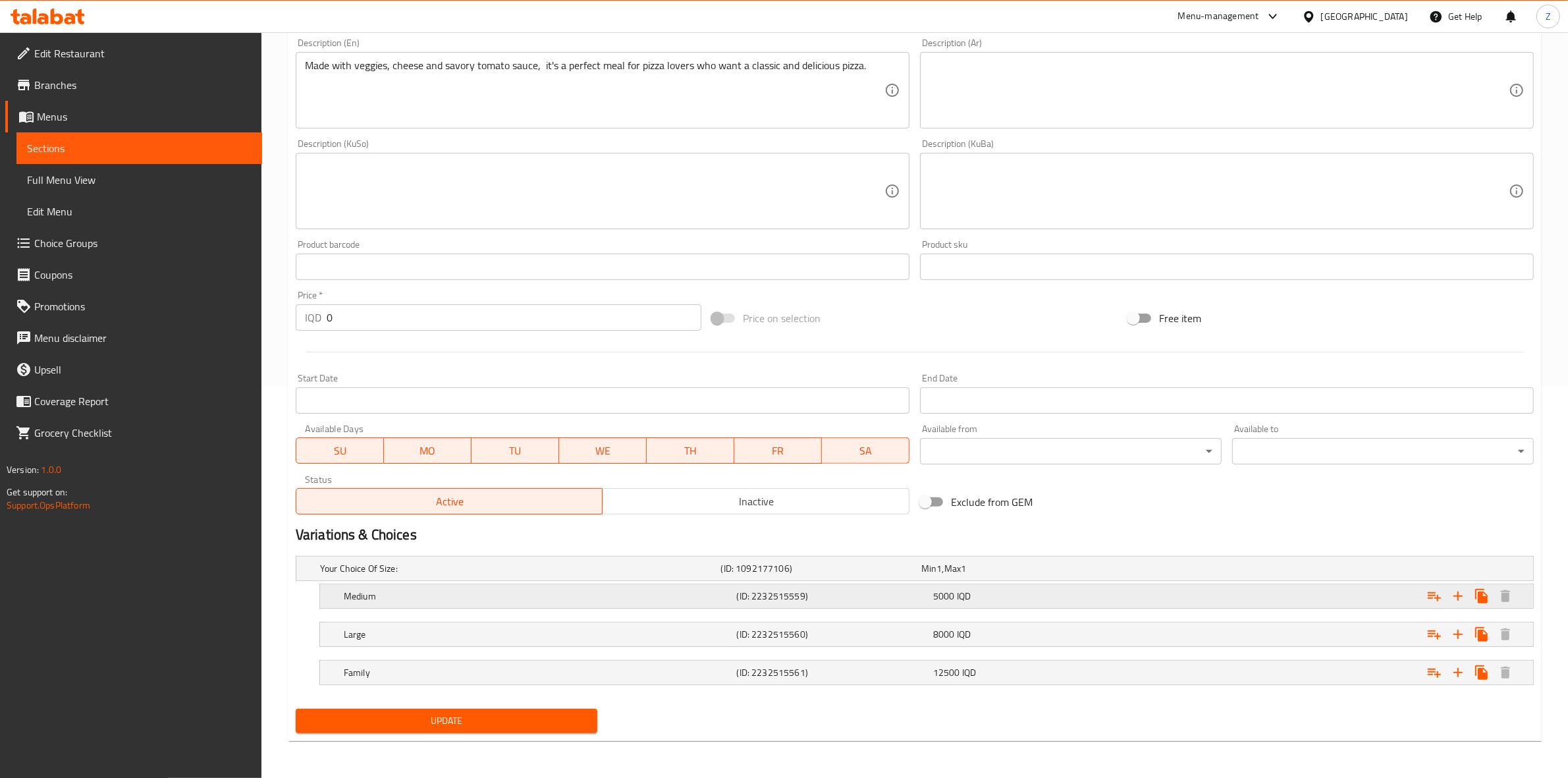
click at [989, 578] on div "5000 IQD" at bounding box center [1019, 568] width 200 height 18
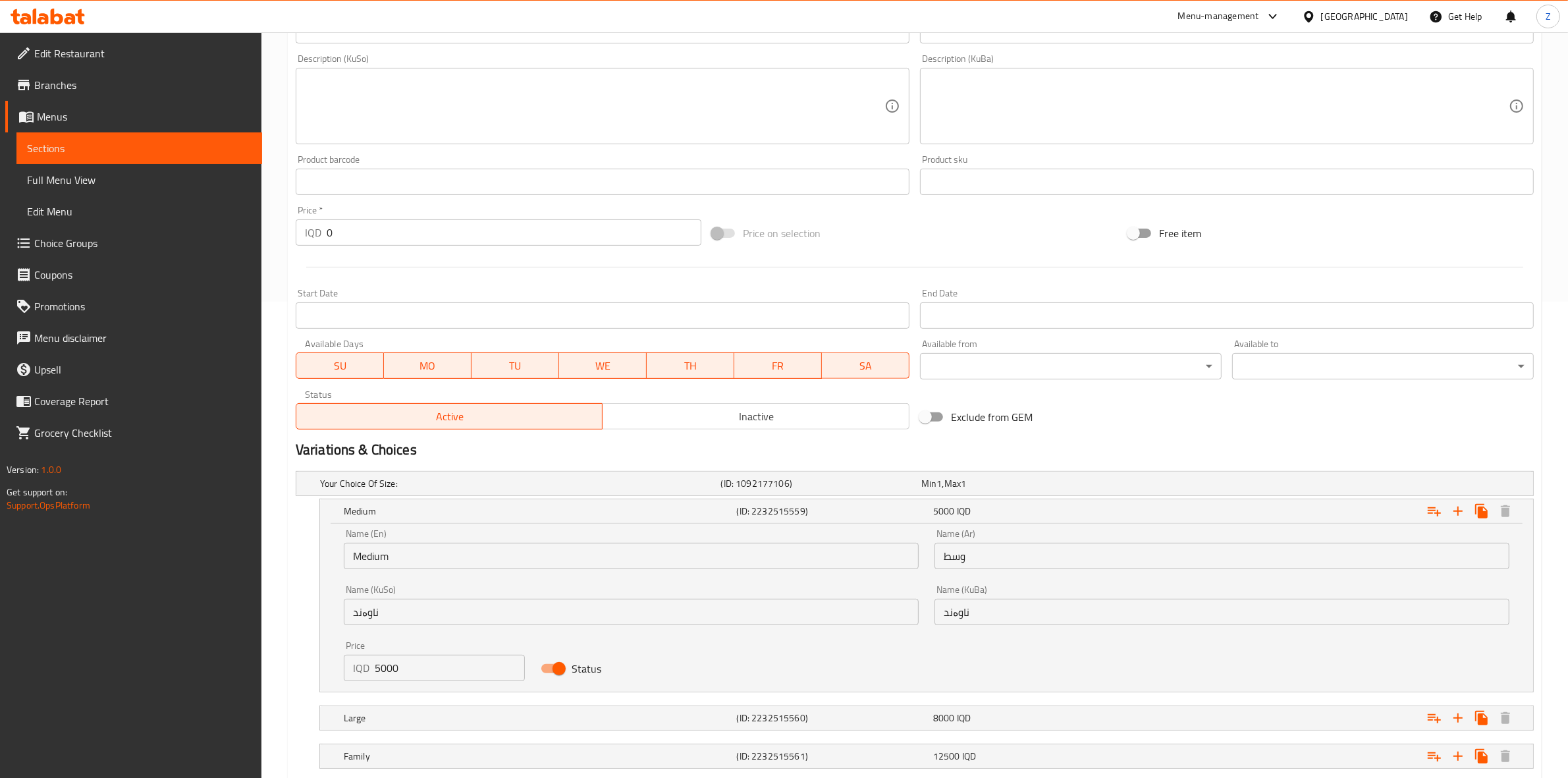
scroll to position [560, 0]
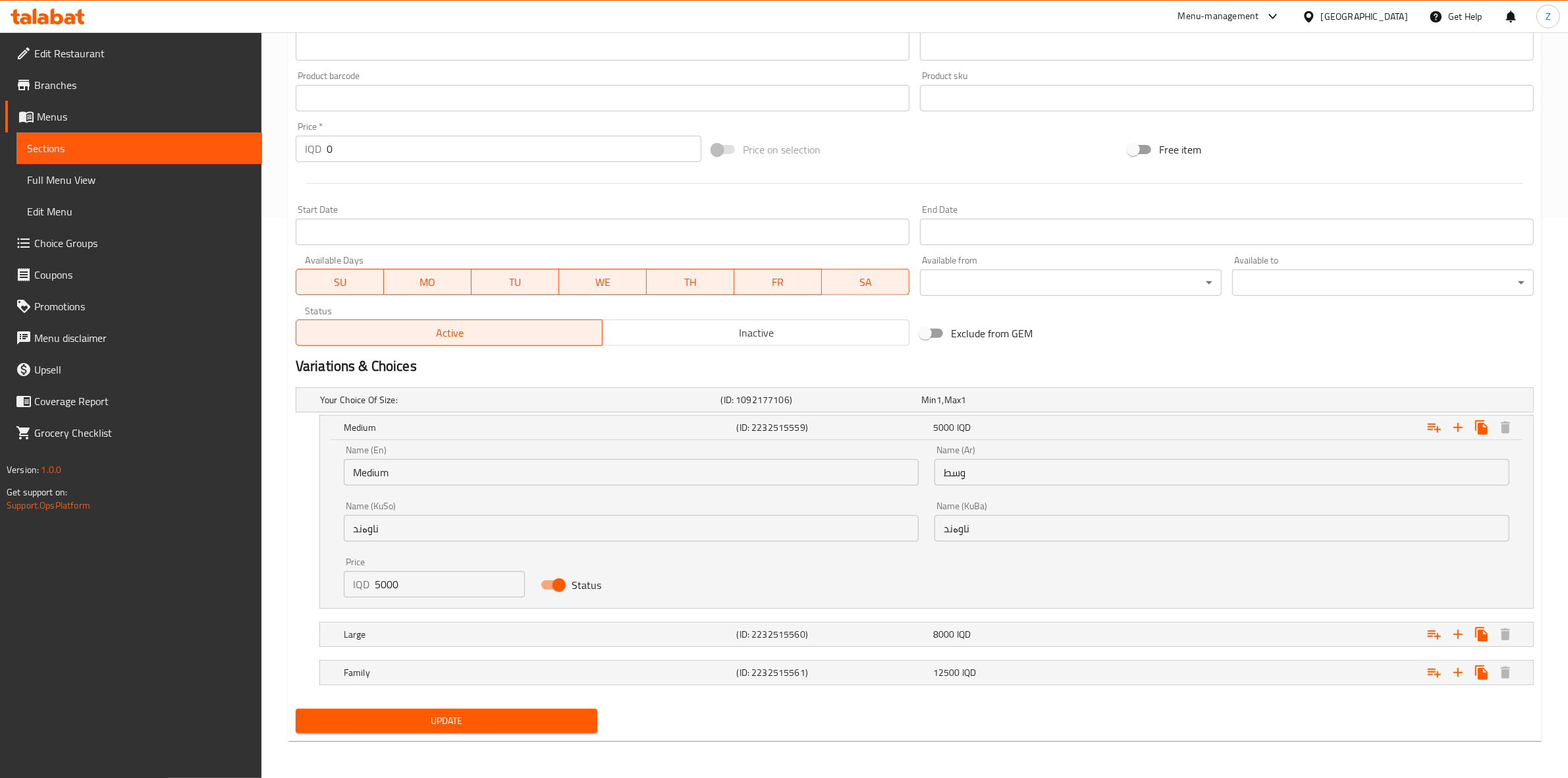
click at [389, 587] on input "5000" at bounding box center [449, 584] width 150 height 26
click at [389, 585] on input "5000" at bounding box center [449, 584] width 150 height 26
type input "10000"
click at [445, 600] on span "Update" at bounding box center [447, 721] width 281 height 17
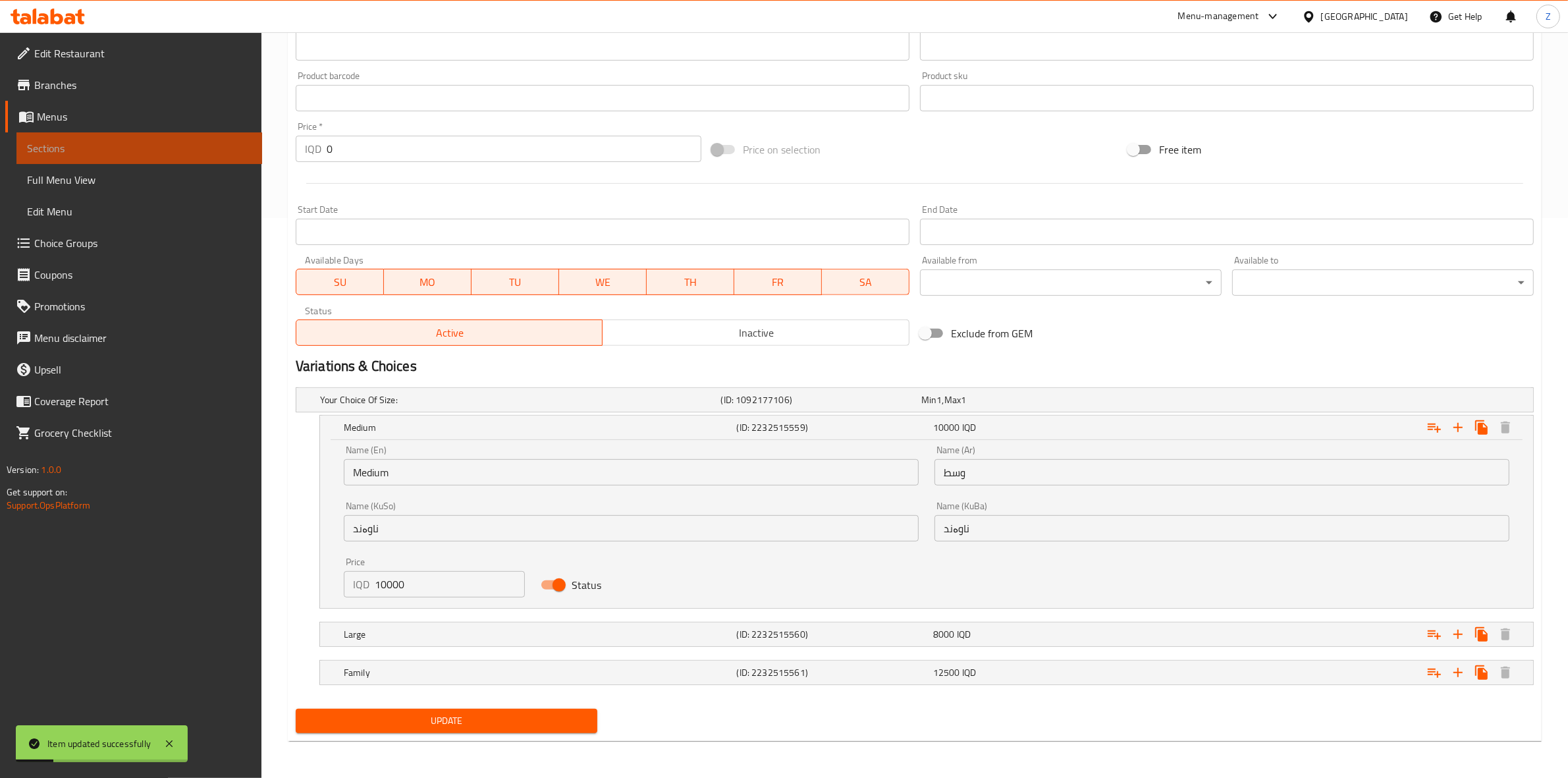
click at [195, 148] on span "Sections" at bounding box center [139, 148] width 225 height 16
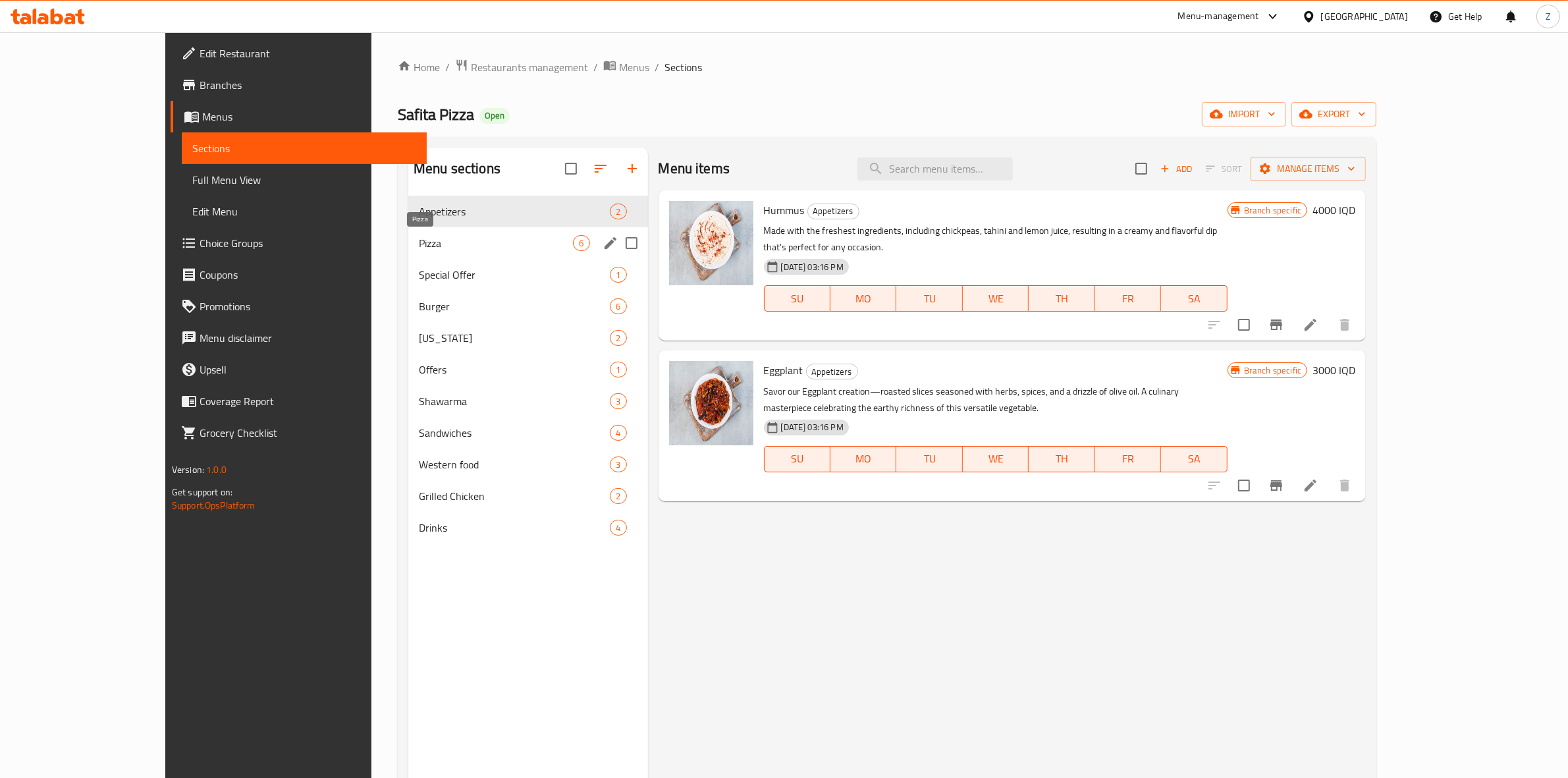
click at [419, 241] on span "Pizza" at bounding box center [496, 243] width 154 height 16
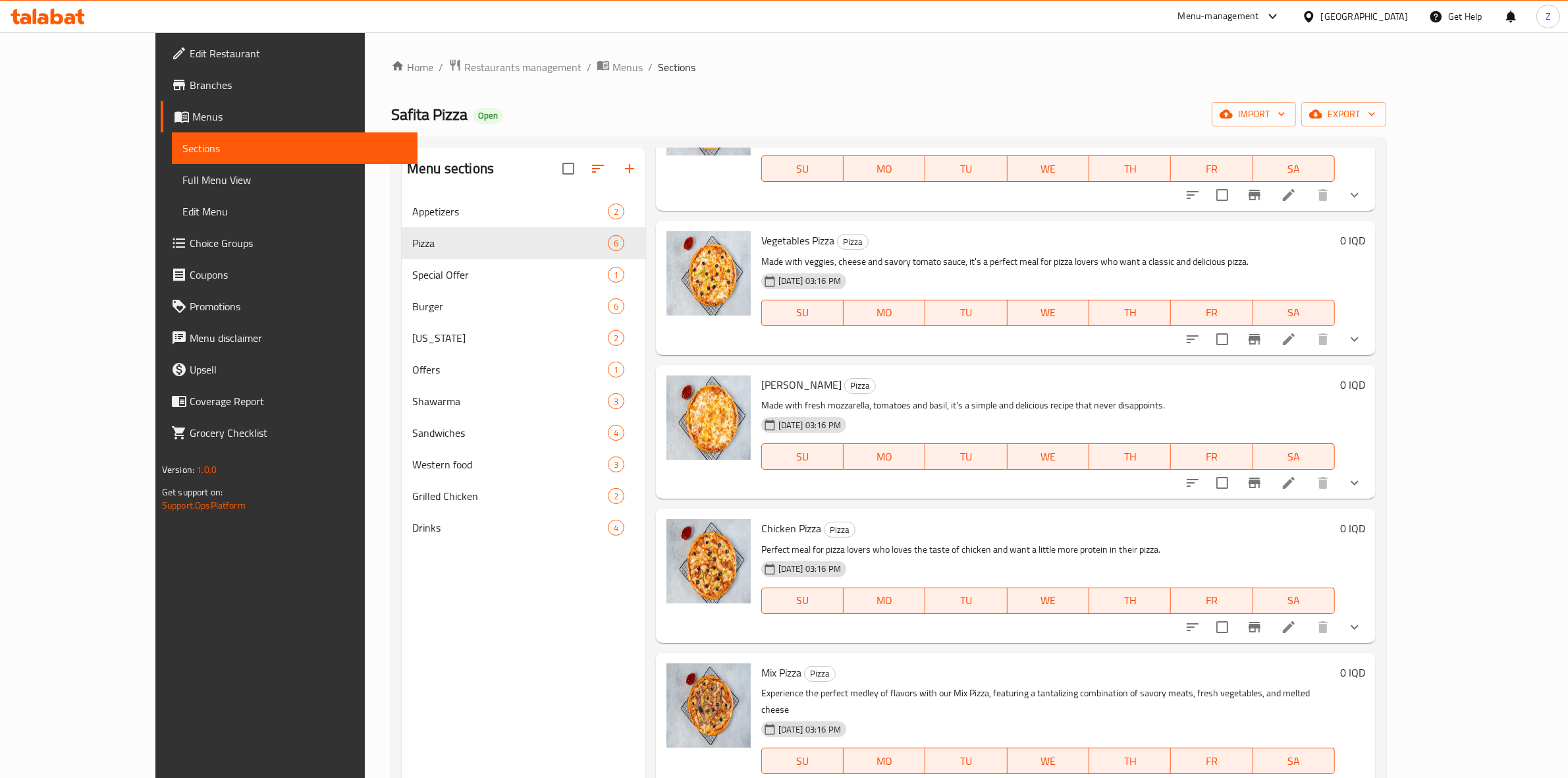
scroll to position [132, 0]
click at [1251, 337] on li at bounding box center [1289, 337] width 37 height 24
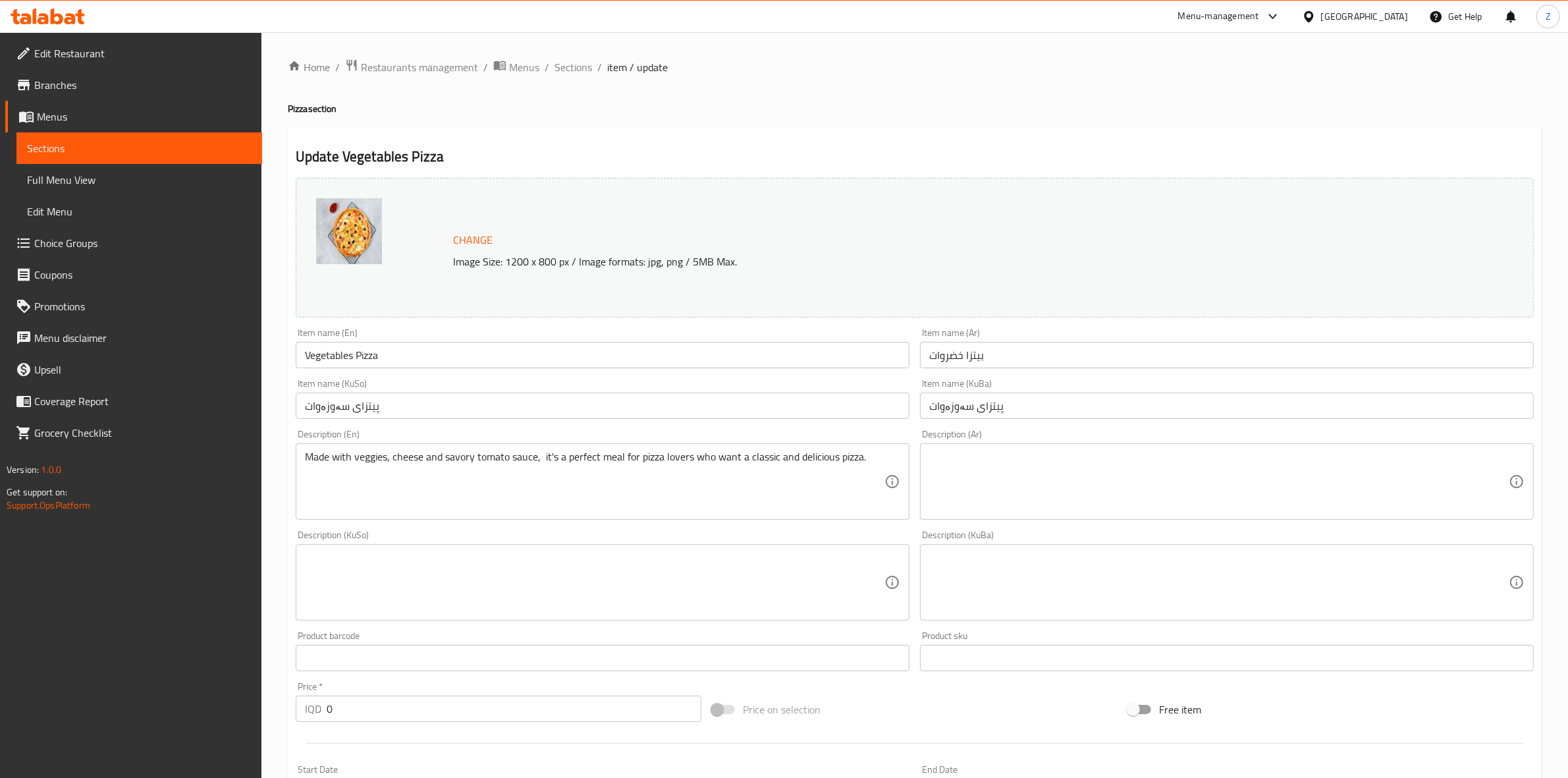
scroll to position [392, 0]
